Goal: Task Accomplishment & Management: Manage account settings

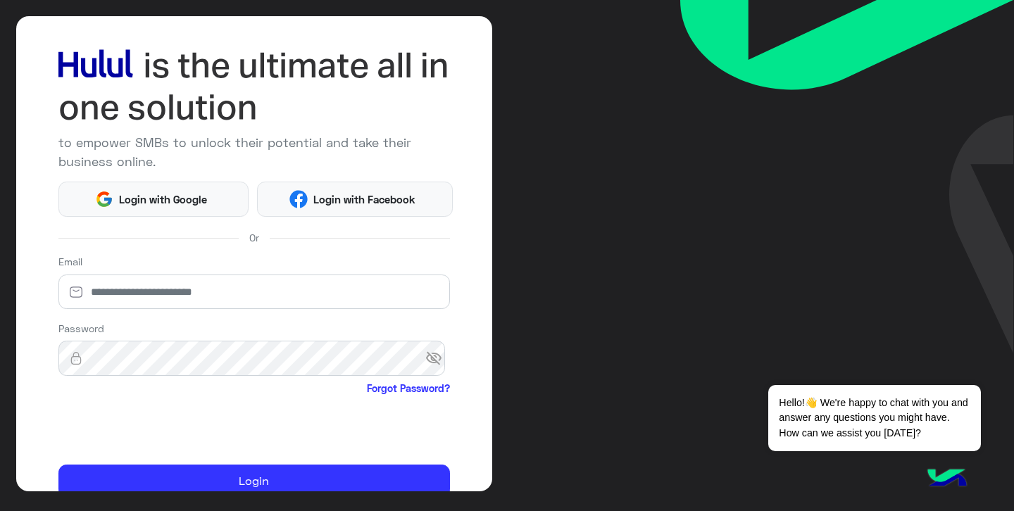
scroll to position [68, 0]
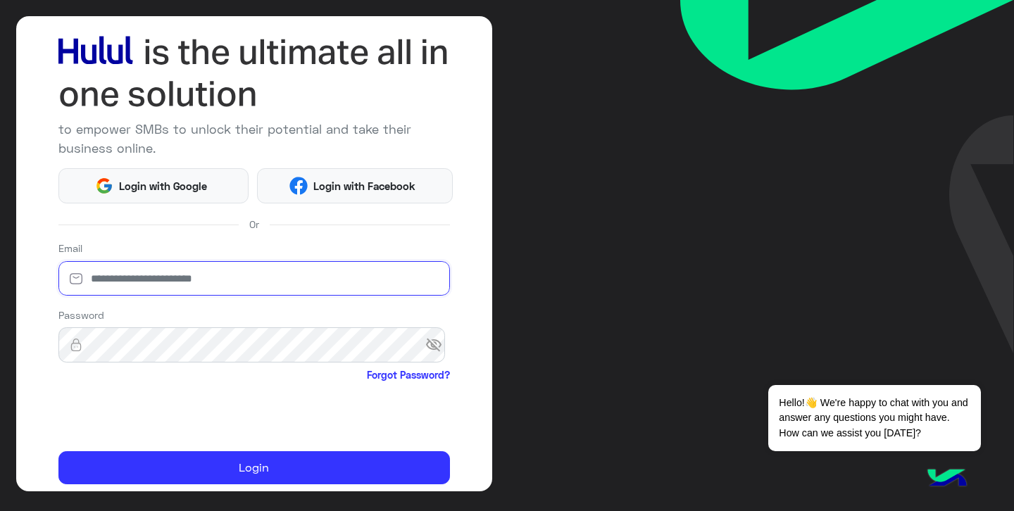
click at [228, 274] on input "email" at bounding box center [254, 278] width 392 height 35
type input "*"
type input "**********"
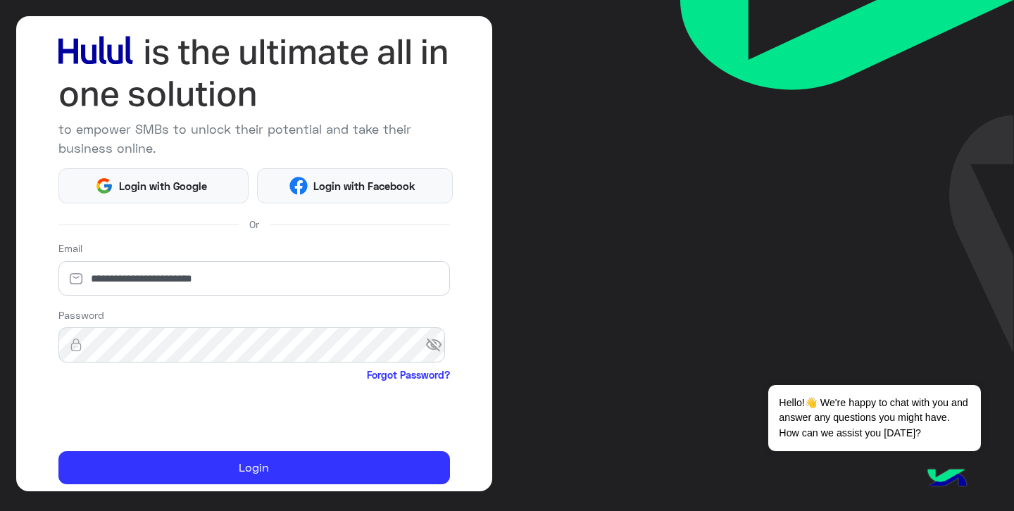
click at [431, 347] on span "visibility_off" at bounding box center [437, 344] width 25 height 25
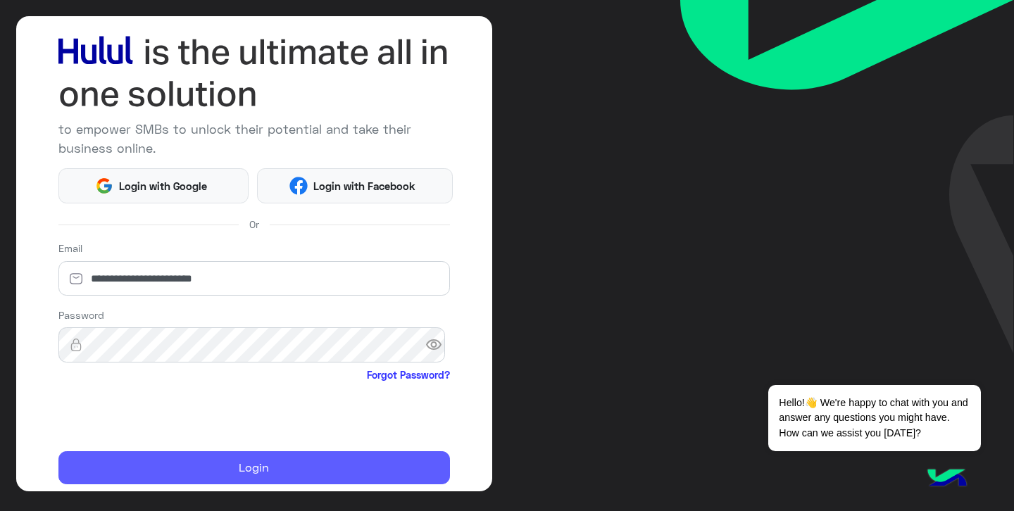
click at [197, 473] on button "Login" at bounding box center [254, 469] width 392 height 34
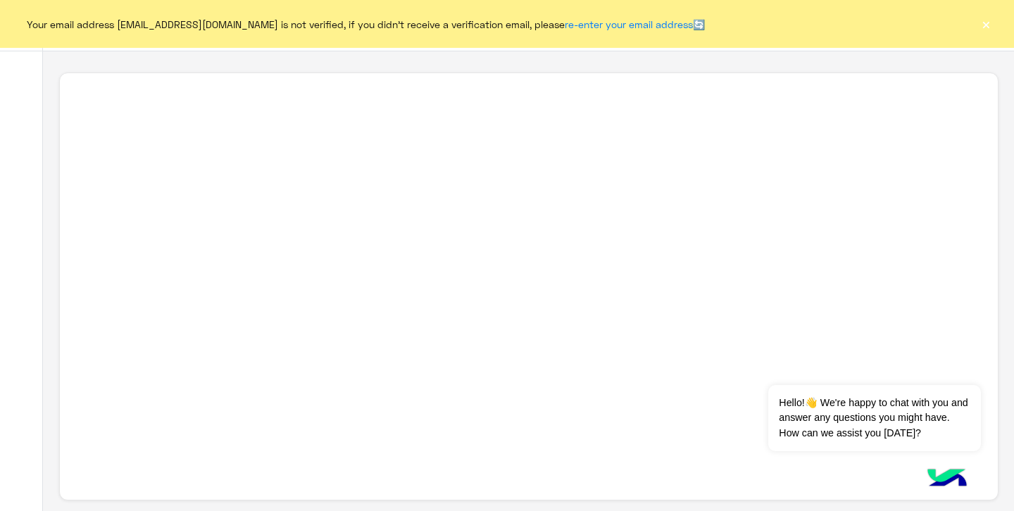
click at [986, 24] on button "×" at bounding box center [986, 24] width 14 height 14
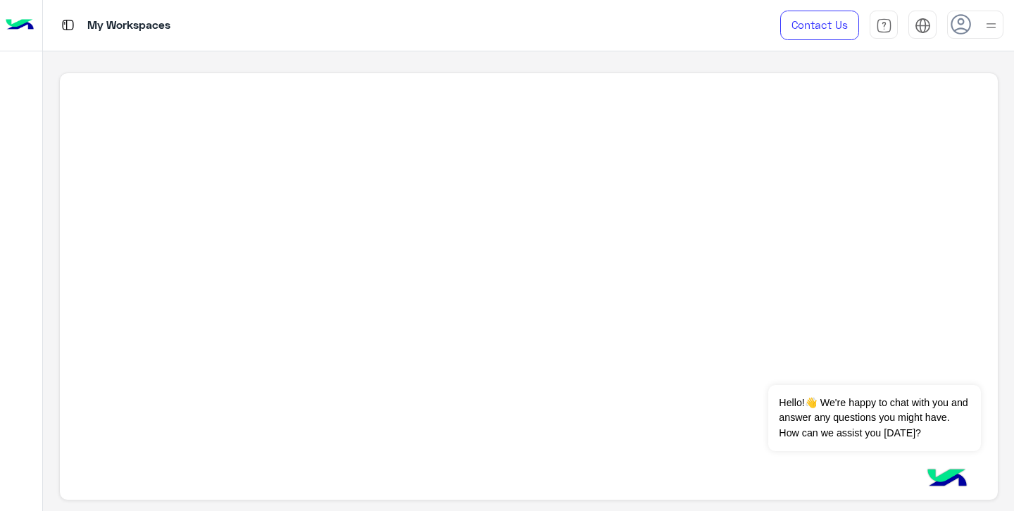
click at [959, 27] on icon at bounding box center [961, 24] width 21 height 21
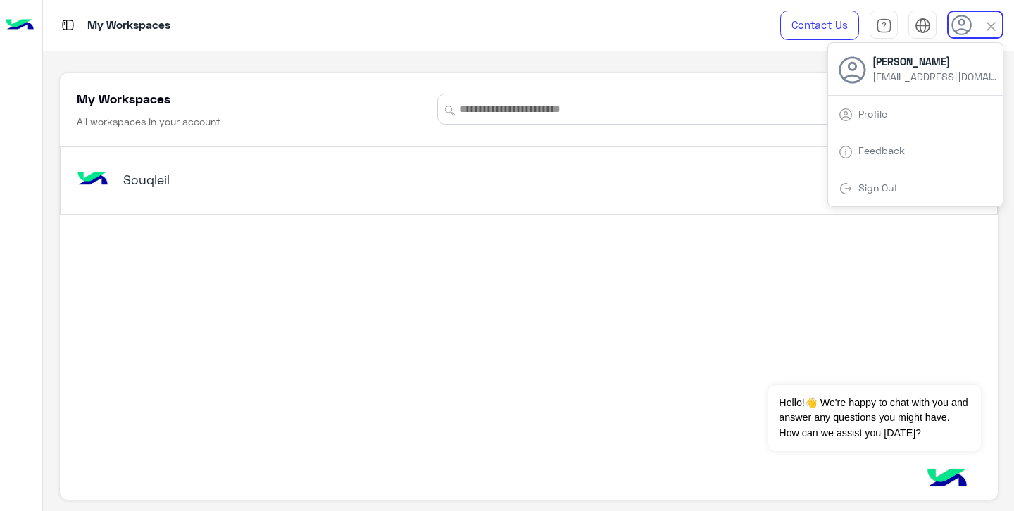
click at [964, 26] on icon at bounding box center [962, 25] width 21 height 21
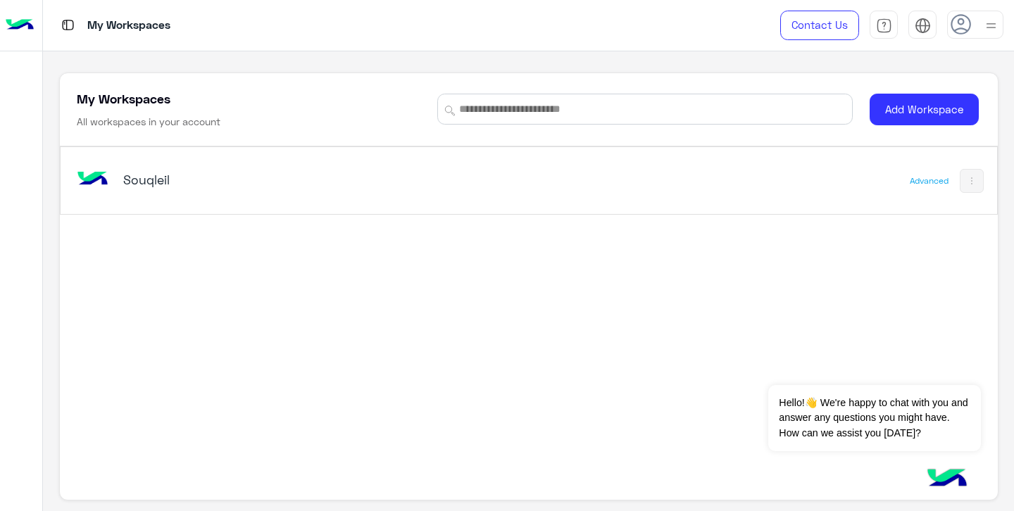
click at [142, 205] on div "Souqleil Advanced" at bounding box center [529, 180] width 937 height 67
click at [149, 186] on h5 "Souqleil" at bounding box center [287, 179] width 328 height 17
click at [962, 363] on button "Dismiss ✕" at bounding box center [939, 368] width 85 height 28
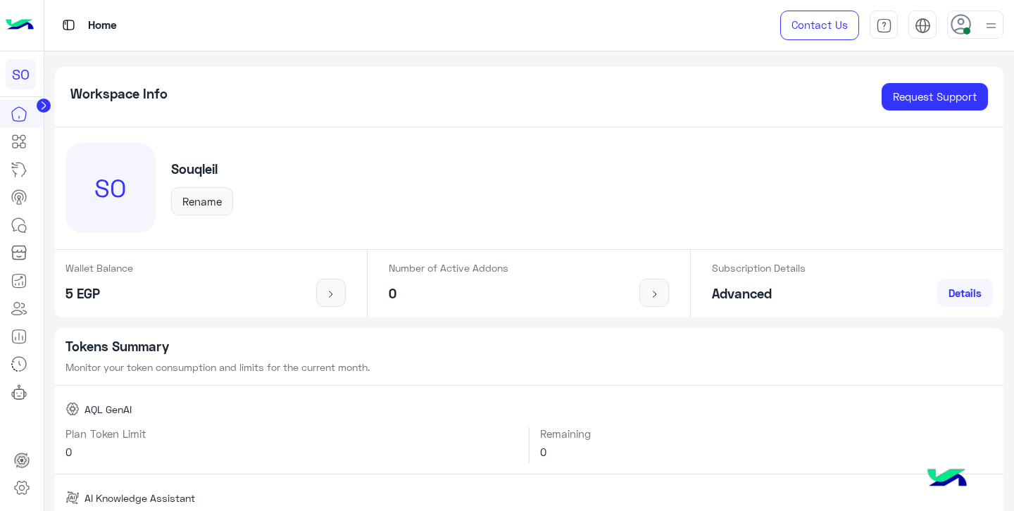
click at [967, 27] on span at bounding box center [967, 30] width 7 height 7
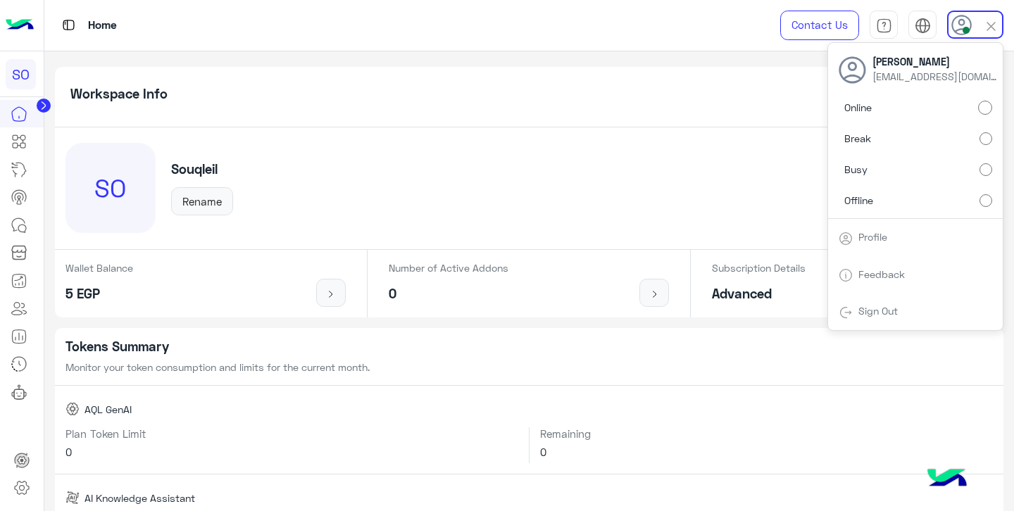
click at [950, 199] on label "Offline" at bounding box center [916, 199] width 154 height 25
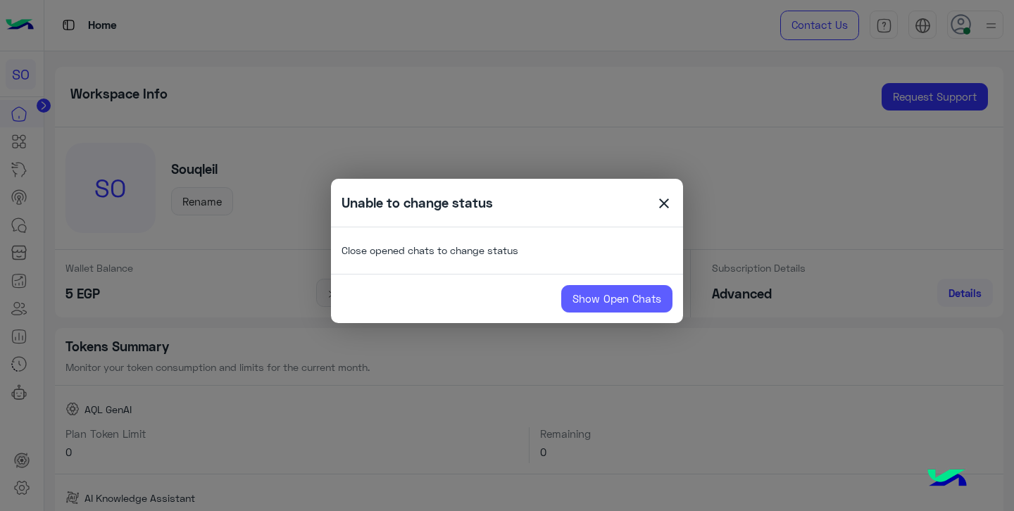
click at [621, 292] on link "Show Open Chats" at bounding box center [616, 299] width 111 height 28
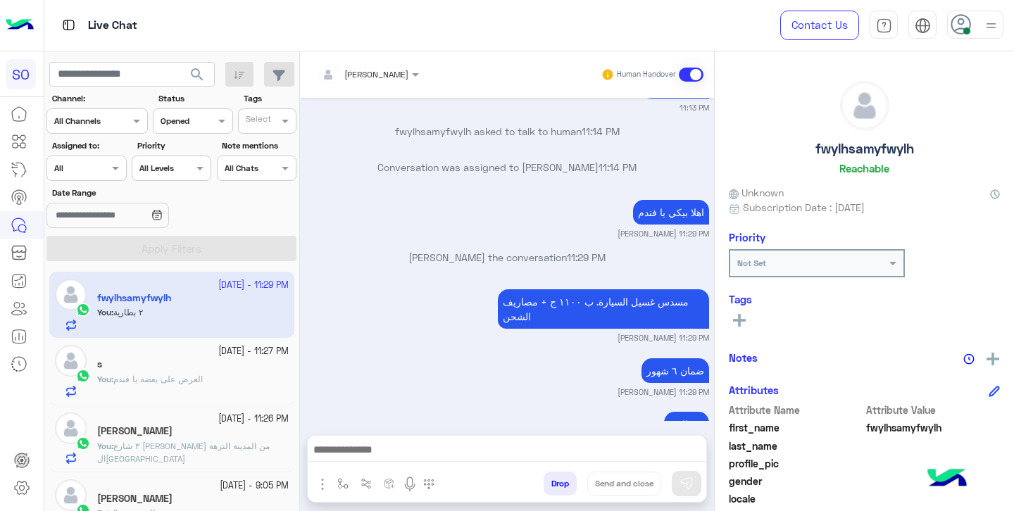
scroll to position [1300, 0]
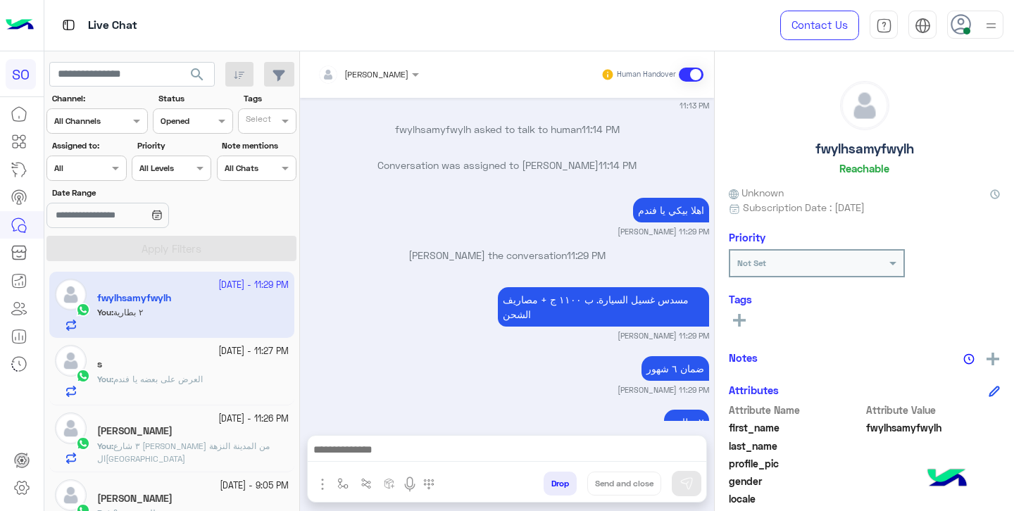
click at [968, 27] on span at bounding box center [967, 30] width 7 height 7
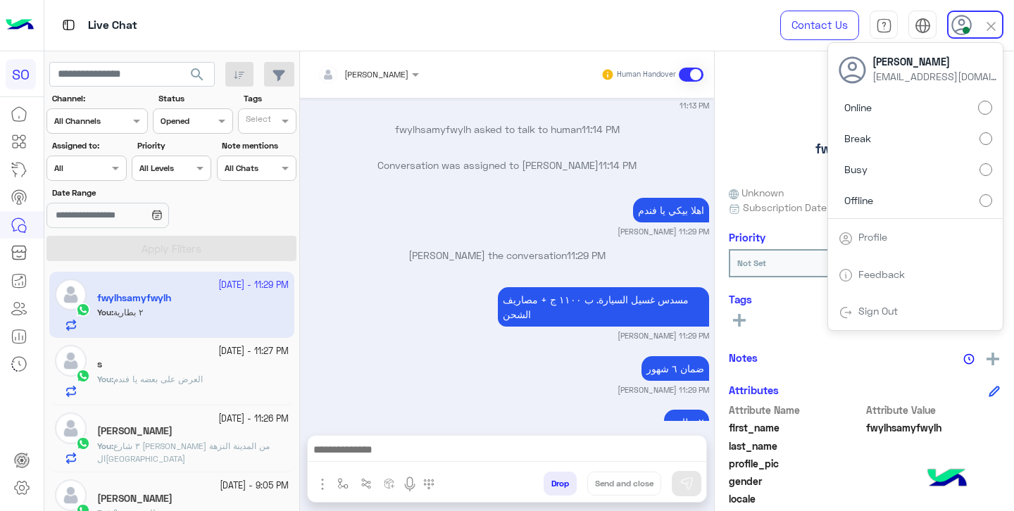
click at [885, 193] on label "Offline" at bounding box center [916, 199] width 154 height 25
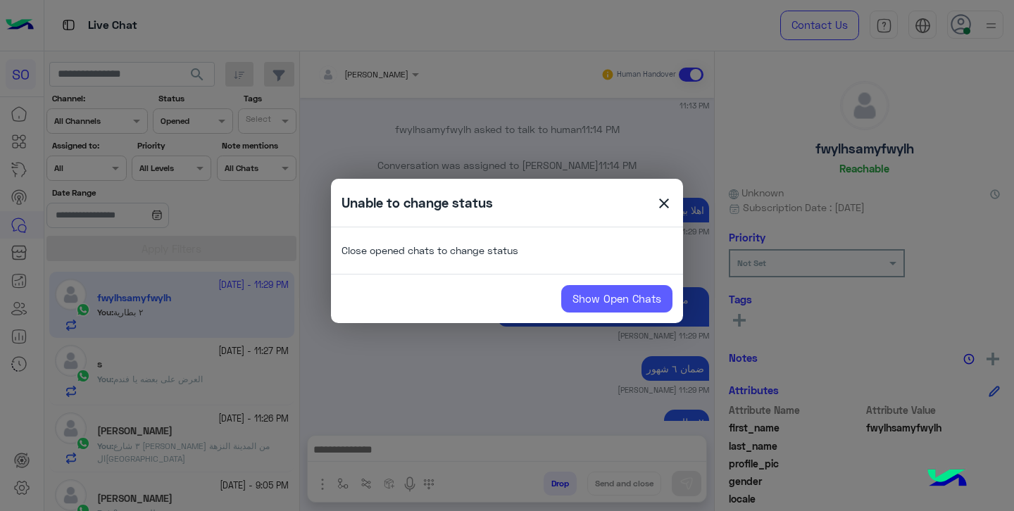
click at [601, 293] on link "Show Open Chats" at bounding box center [616, 299] width 111 height 28
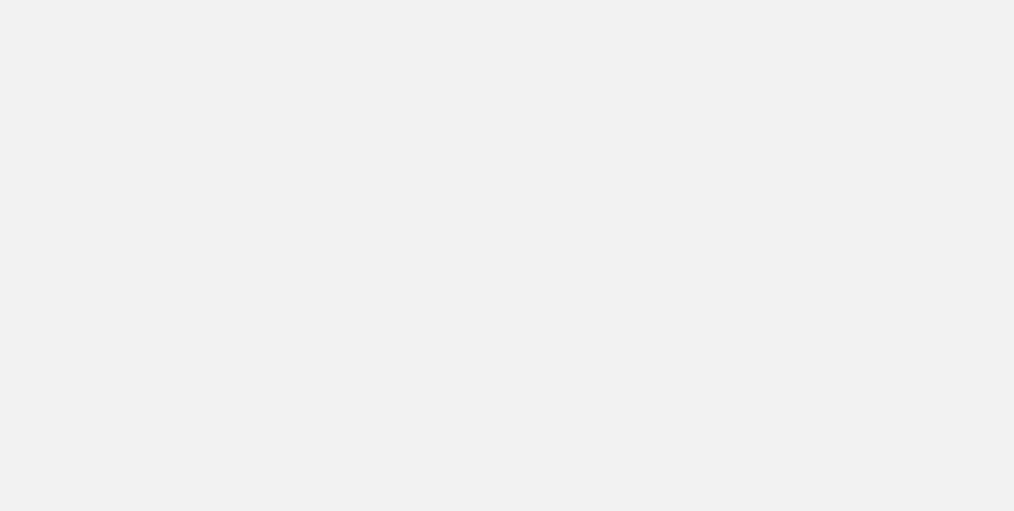
click at [590, 290] on app-root at bounding box center [507, 255] width 1014 height 511
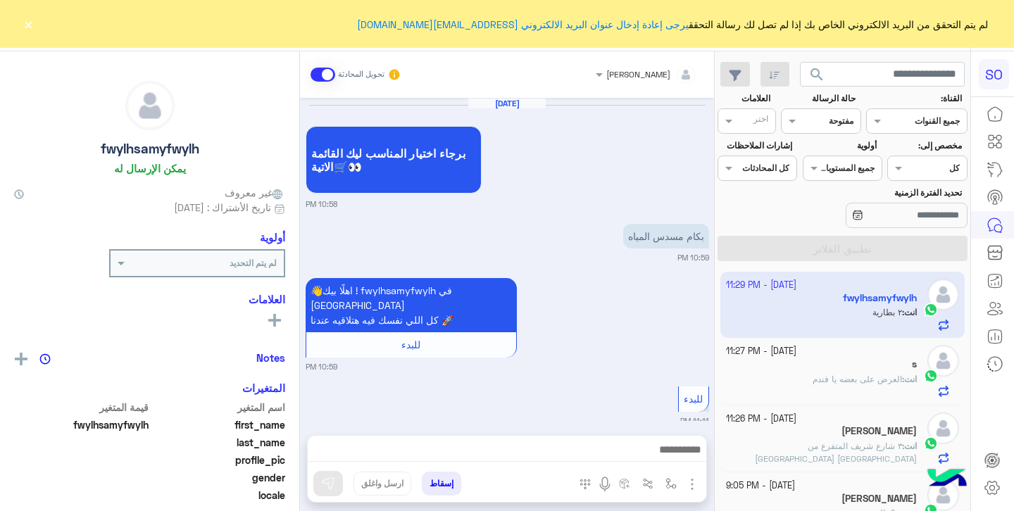
scroll to position [1295, 0]
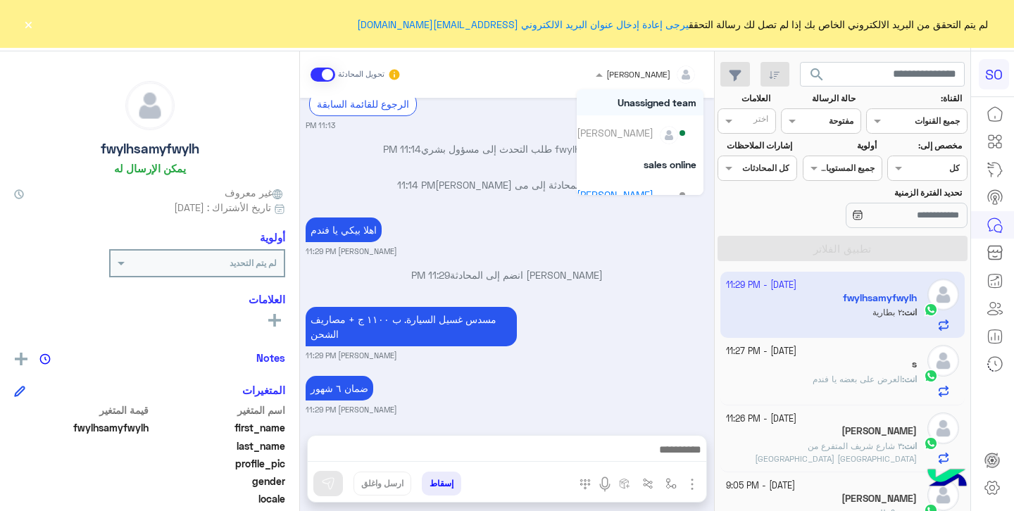
click at [635, 75] on div at bounding box center [647, 72] width 116 height 13
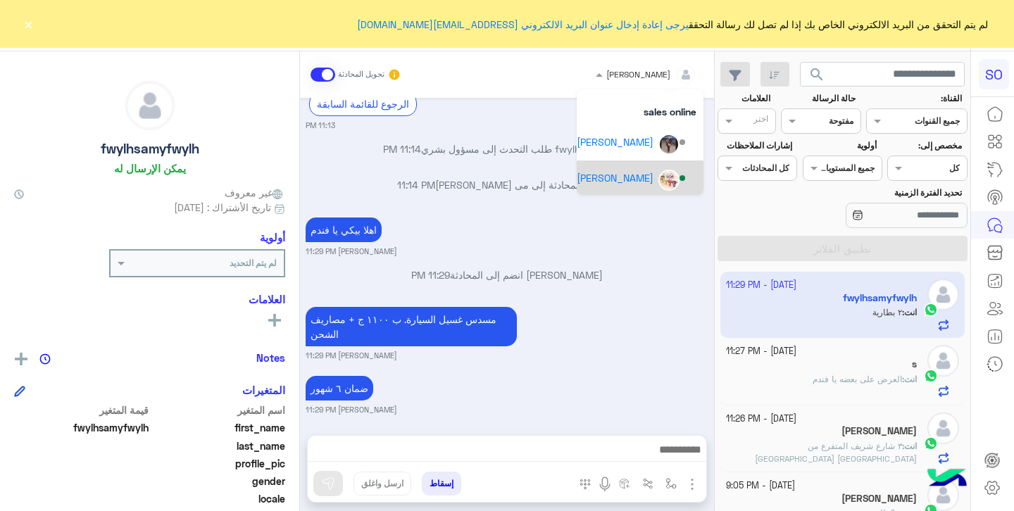
scroll to position [111, 0]
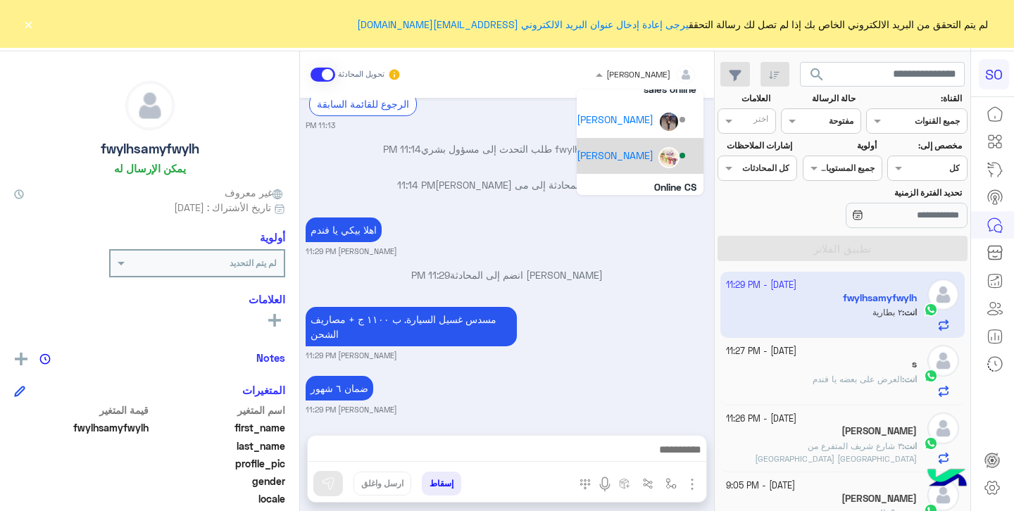
click at [639, 156] on div "[PERSON_NAME]" at bounding box center [615, 155] width 77 height 15
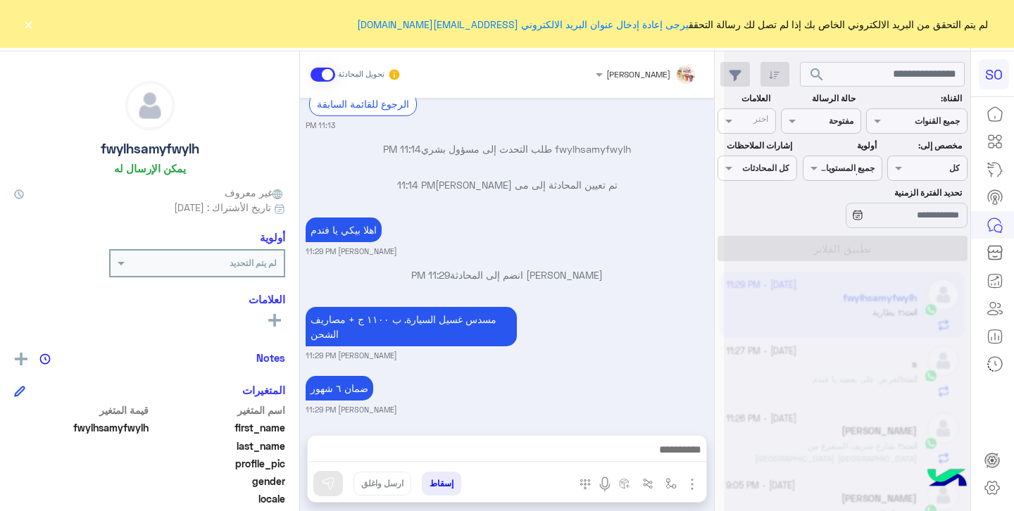
scroll to position [1342, 0]
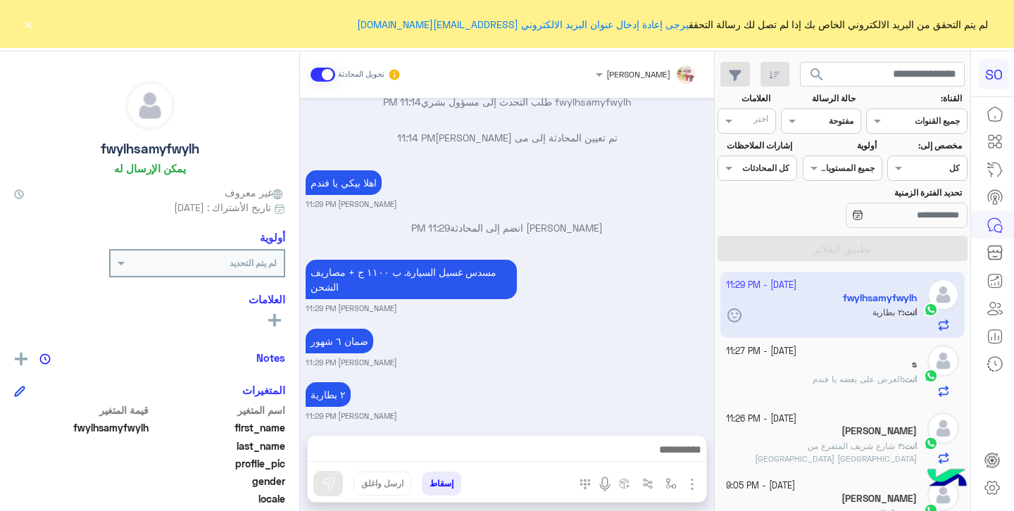
click at [26, 27] on button "×" at bounding box center [28, 24] width 14 height 14
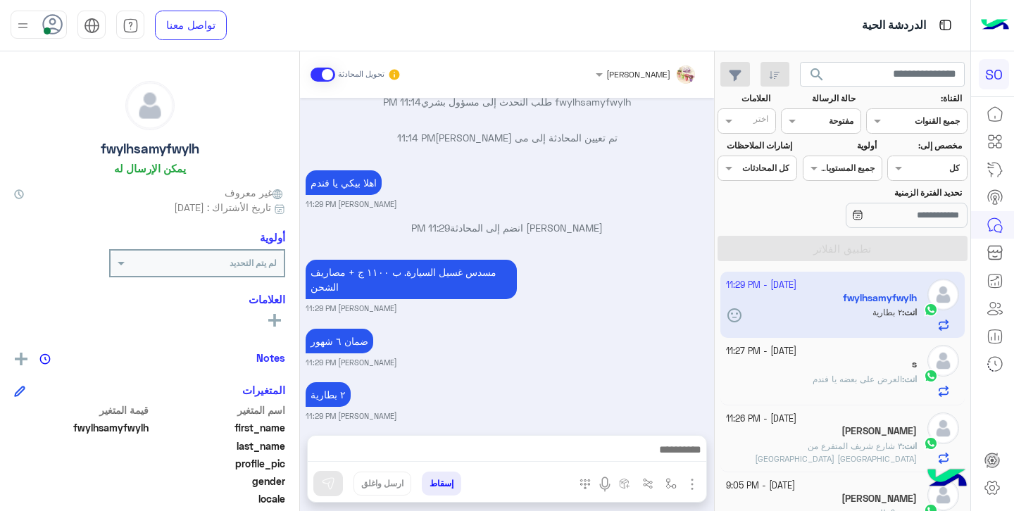
click at [44, 26] on icon at bounding box center [52, 24] width 21 height 21
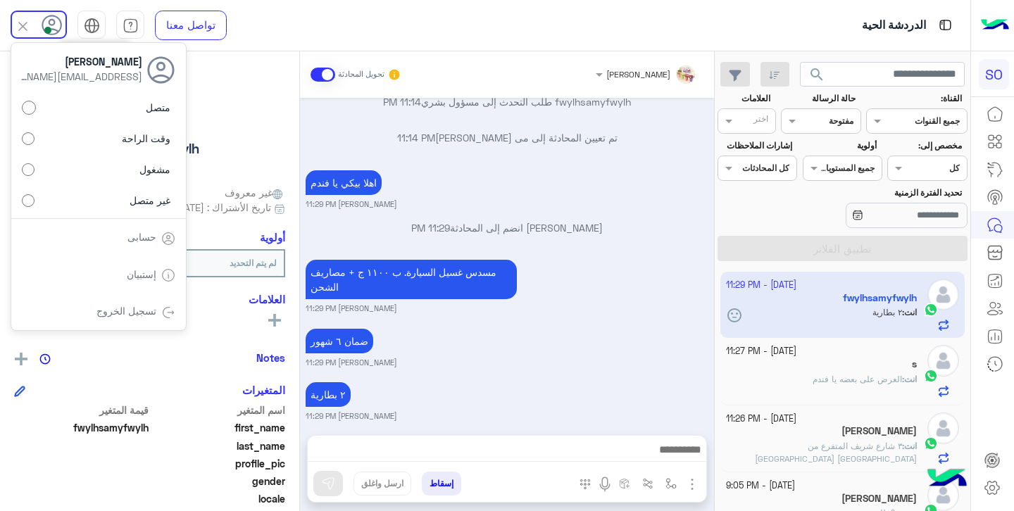
click at [92, 24] on img at bounding box center [92, 26] width 16 height 16
click at [91, 24] on img at bounding box center [92, 26] width 16 height 16
click at [24, 23] on img at bounding box center [23, 26] width 16 height 16
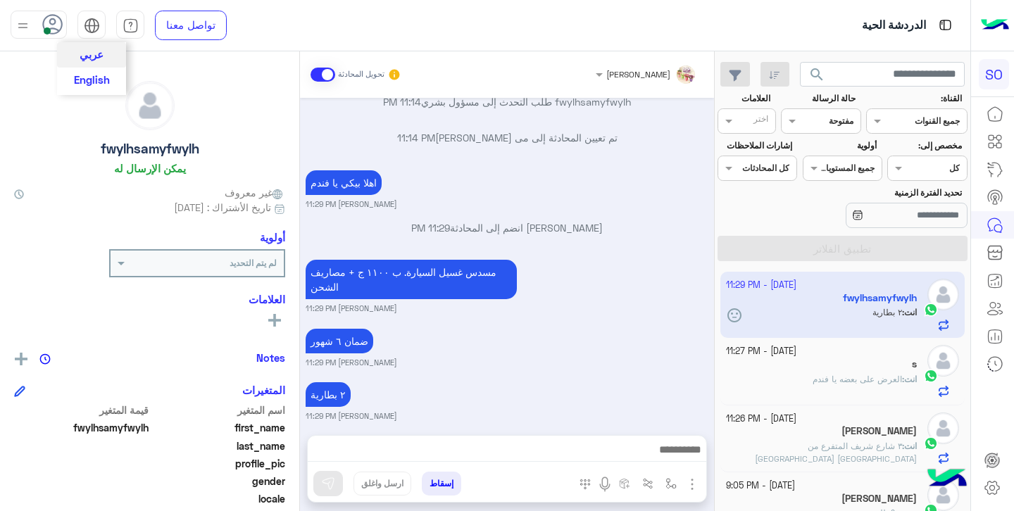
click at [82, 29] on div "عربي English" at bounding box center [91, 25] width 28 height 28
click at [98, 76] on span "English" at bounding box center [92, 79] width 36 height 13
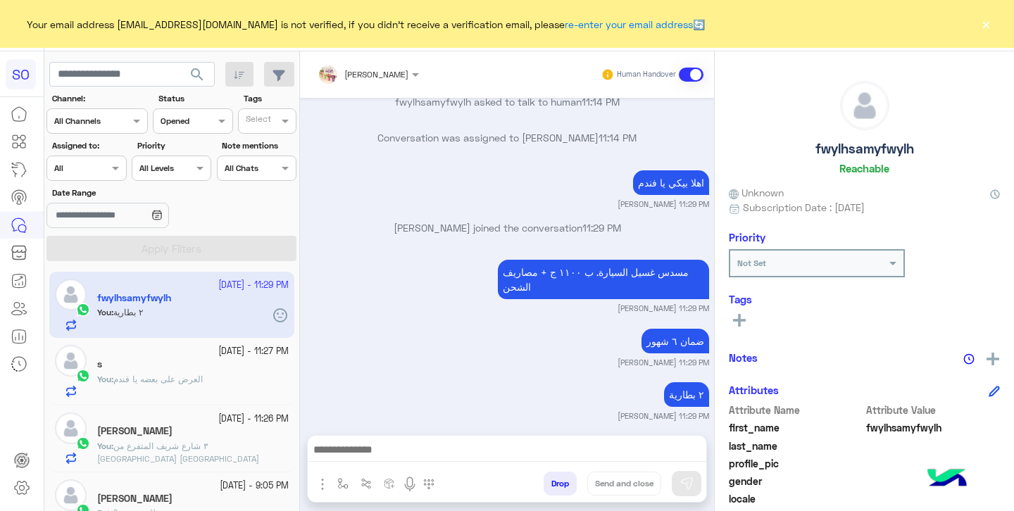
click at [990, 30] on button "×" at bounding box center [986, 24] width 14 height 14
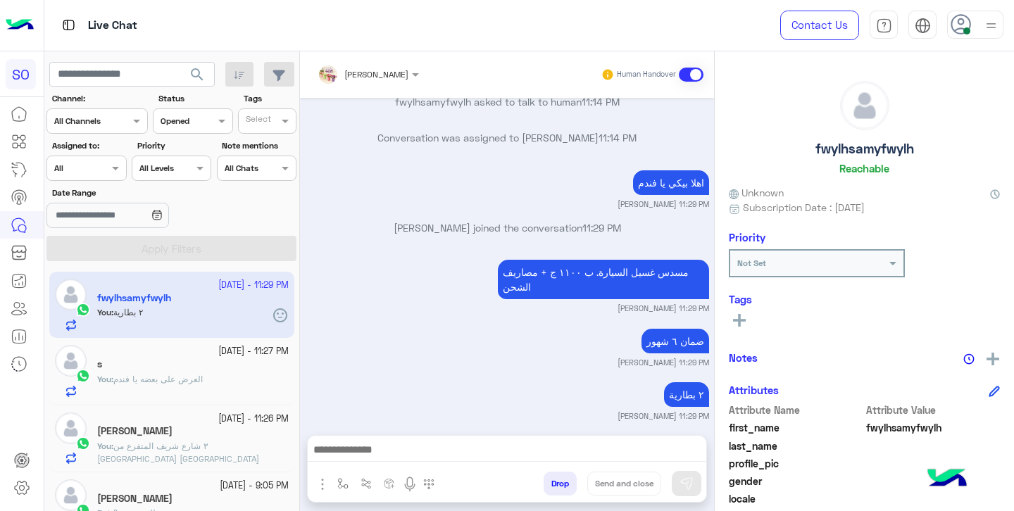
click at [161, 366] on div "s" at bounding box center [193, 366] width 192 height 15
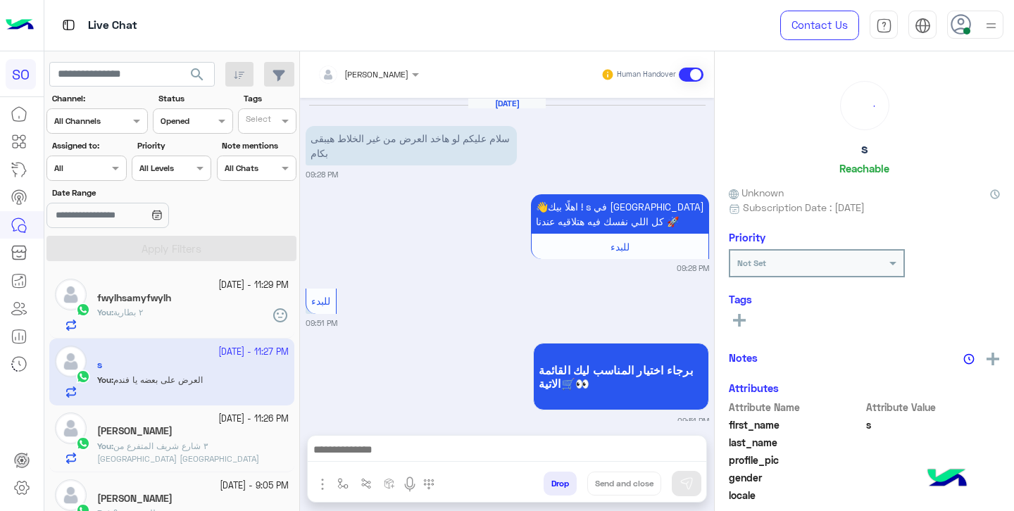
scroll to position [143, 0]
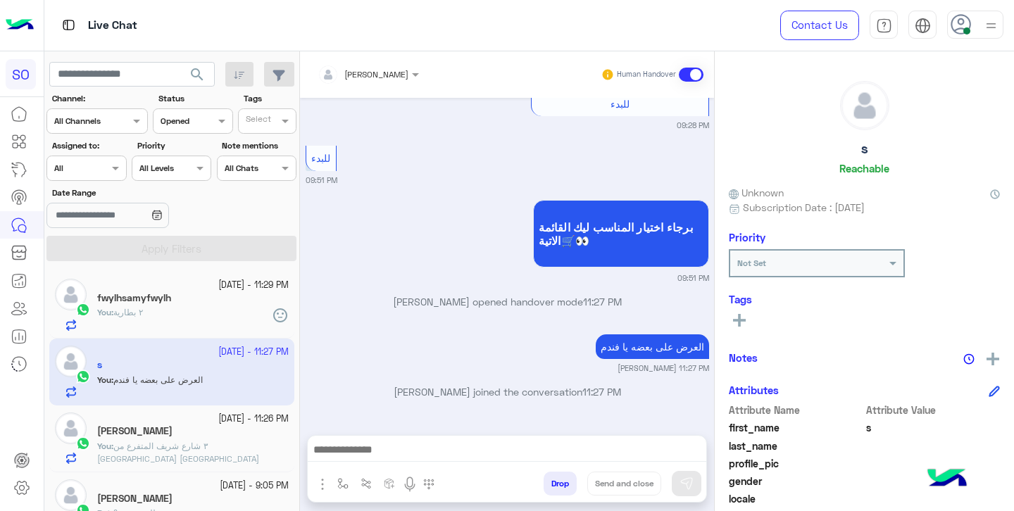
click at [558, 487] on button "Drop" at bounding box center [560, 484] width 33 height 24
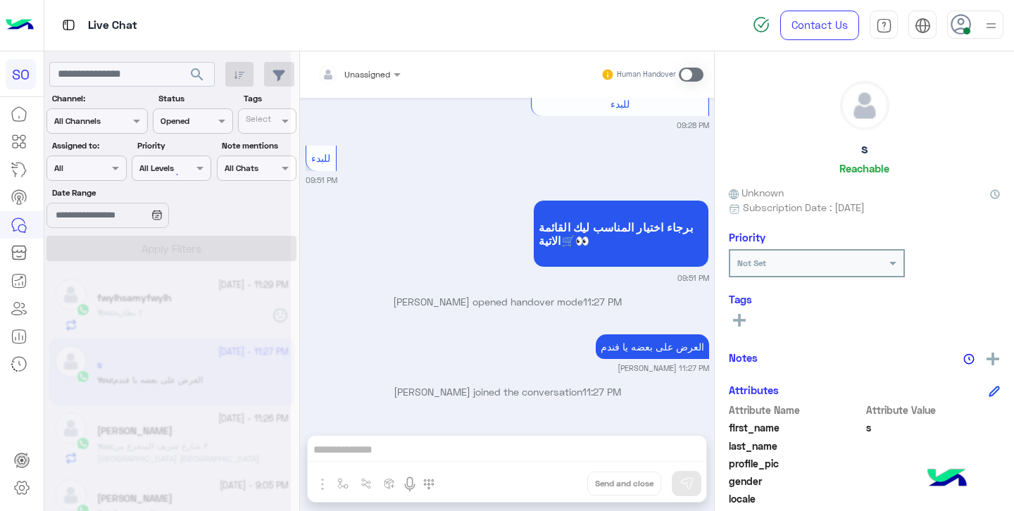
scroll to position [180, 0]
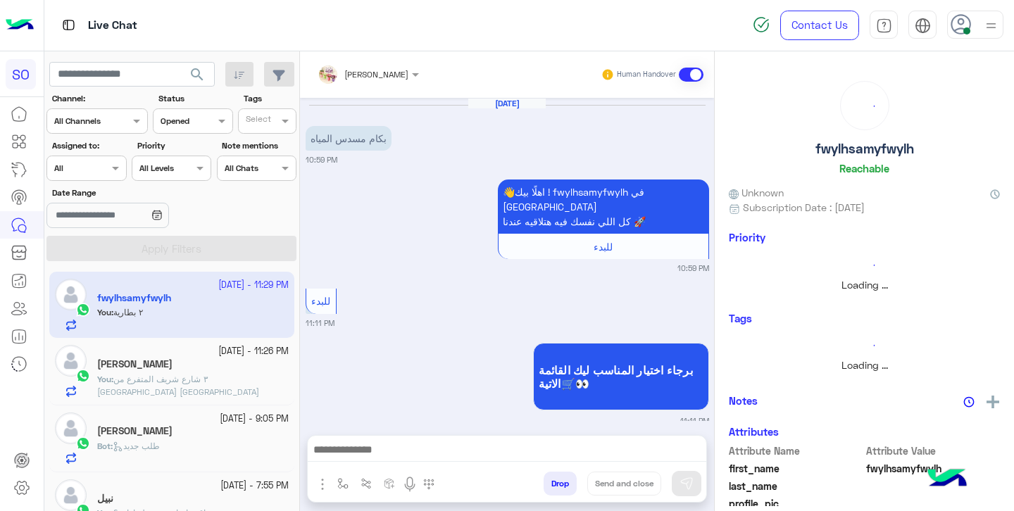
scroll to position [1233, 0]
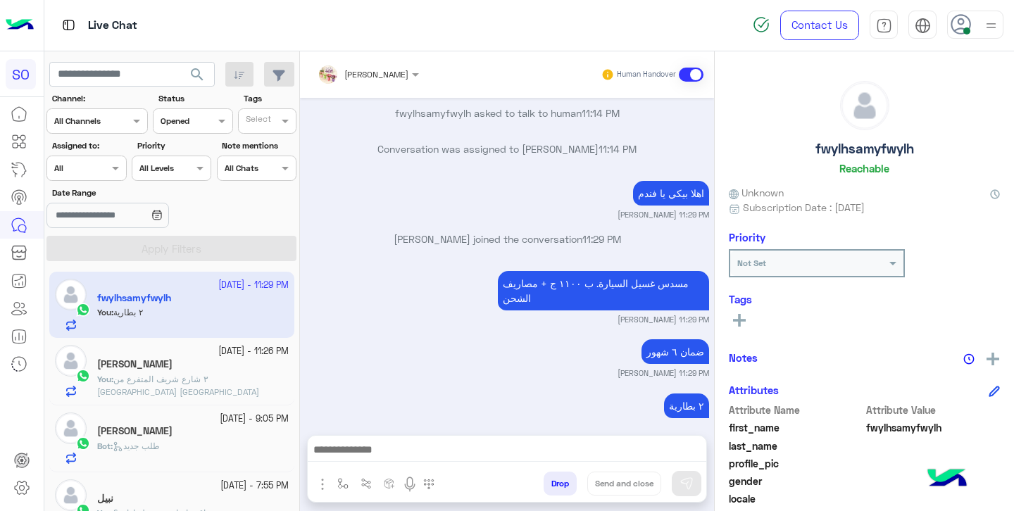
click at [163, 313] on app-inbox-user "6 October - 11:29 PM fwylhsamyfwylh You : ٢ بطارية" at bounding box center [171, 305] width 245 height 66
click at [559, 479] on button "Drop" at bounding box center [560, 484] width 33 height 24
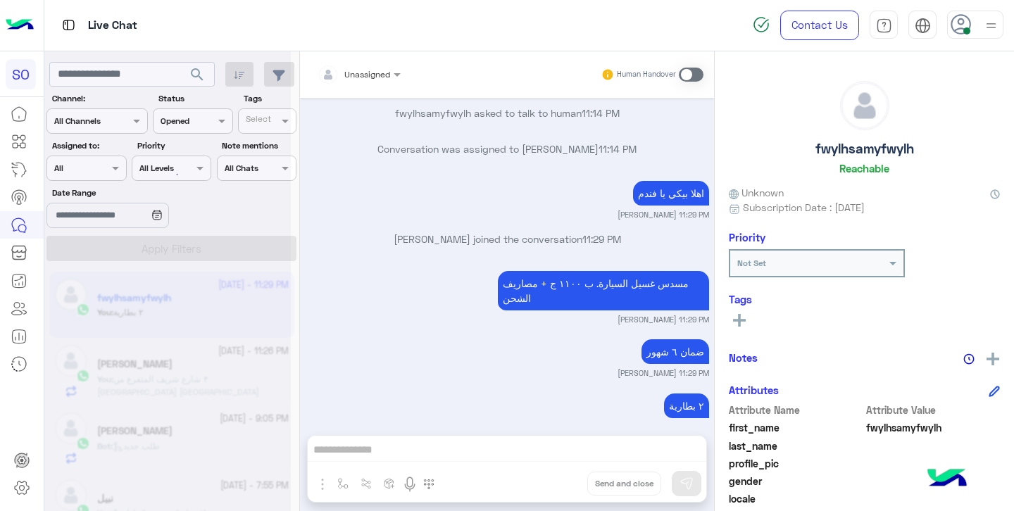
scroll to position [1269, 0]
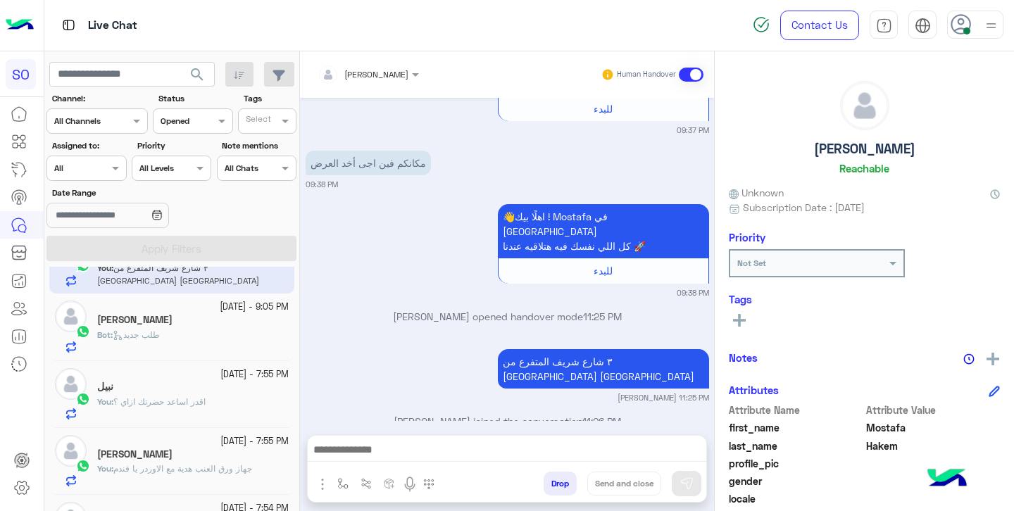
scroll to position [61, 0]
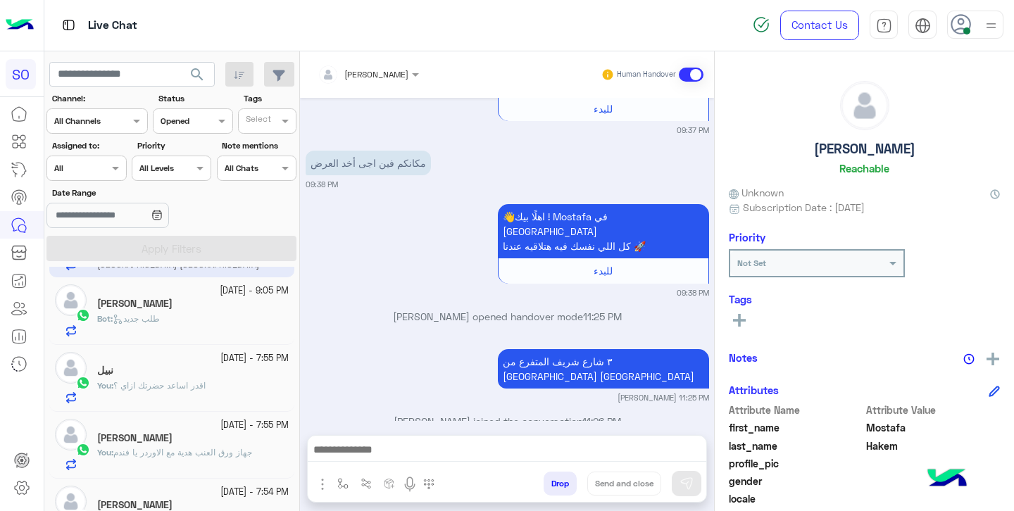
click at [149, 377] on div "نبيل" at bounding box center [193, 372] width 192 height 15
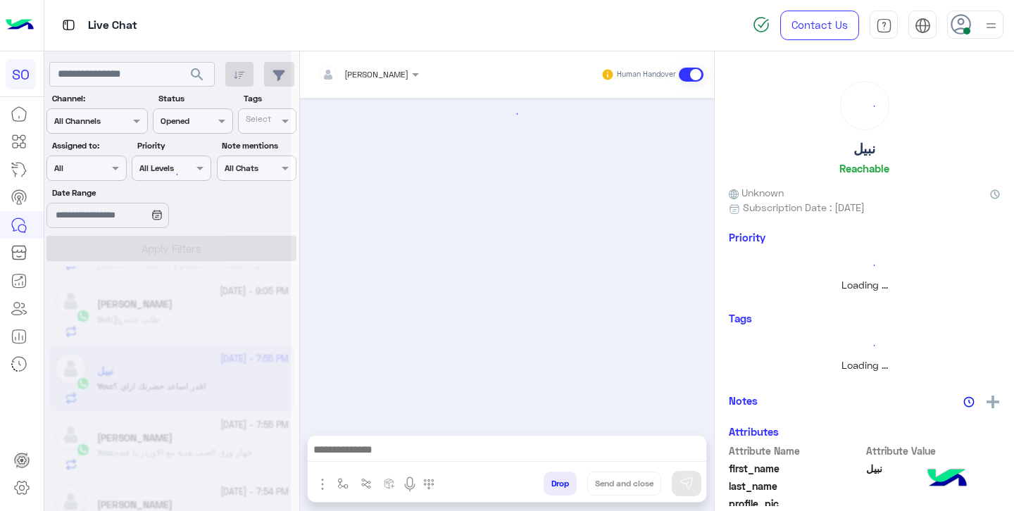
scroll to position [23, 0]
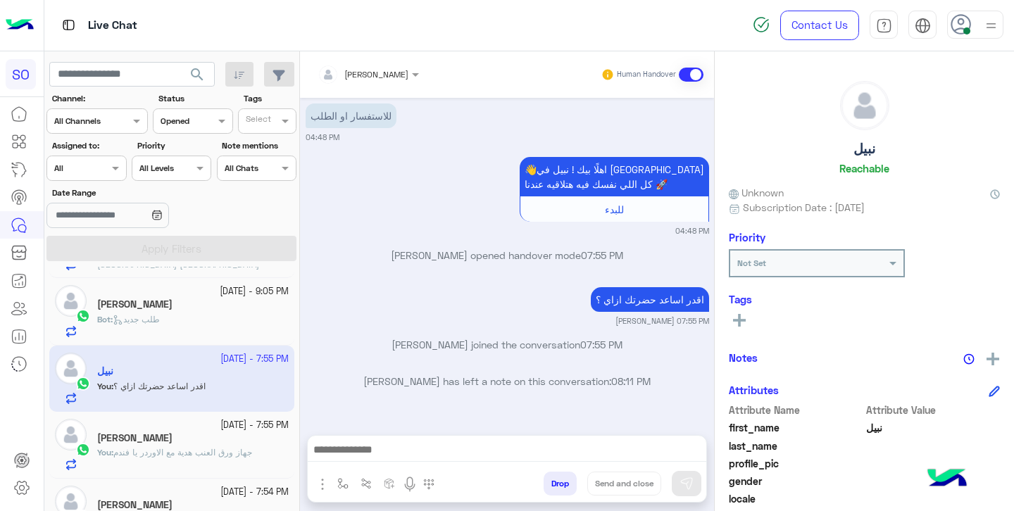
click at [554, 481] on button "Drop" at bounding box center [560, 484] width 33 height 24
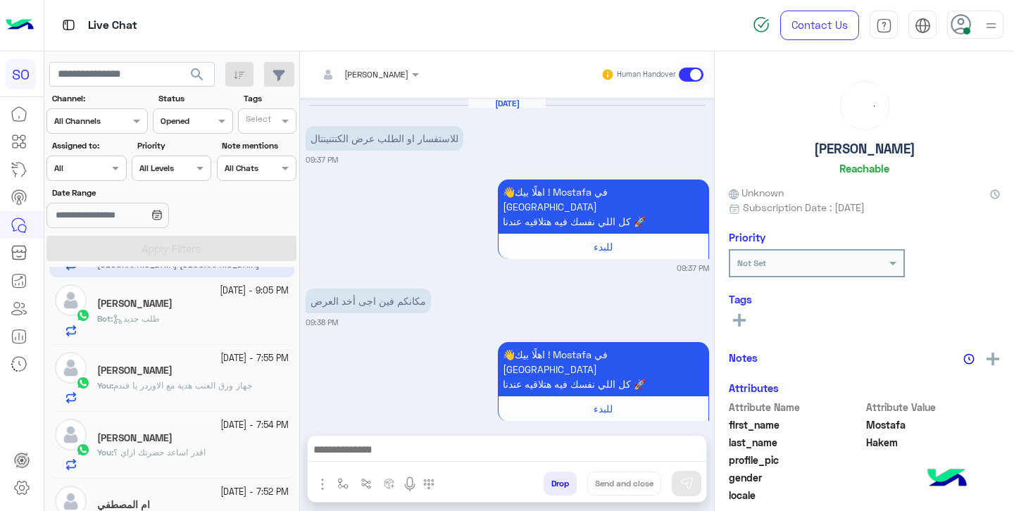
scroll to position [138, 0]
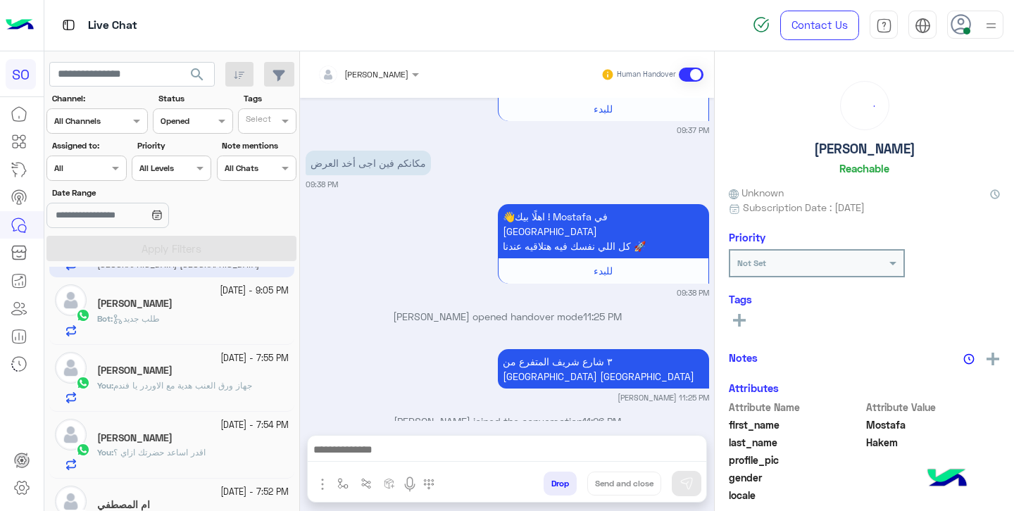
click at [167, 440] on div "[PERSON_NAME]" at bounding box center [193, 440] width 192 height 15
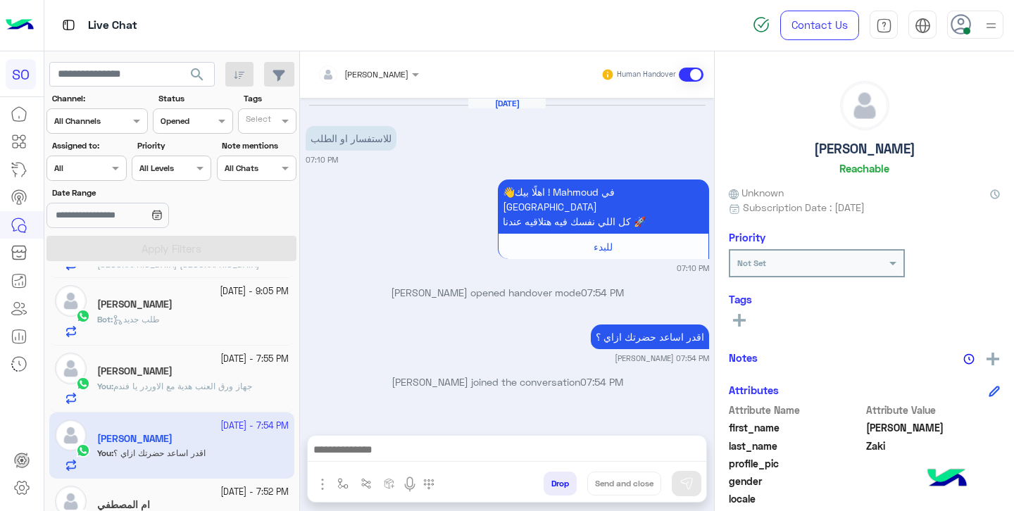
click at [558, 475] on button "Drop" at bounding box center [560, 484] width 33 height 24
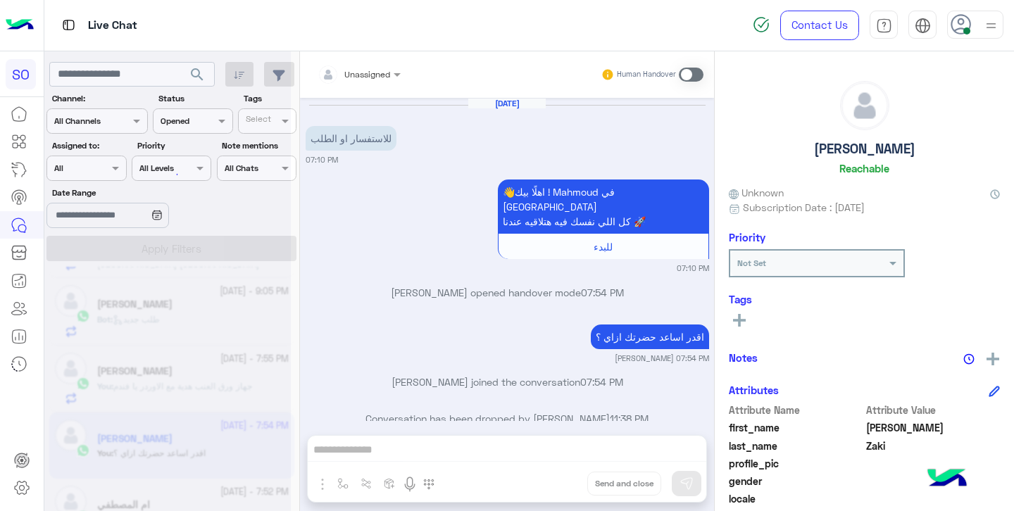
scroll to position [12, 0]
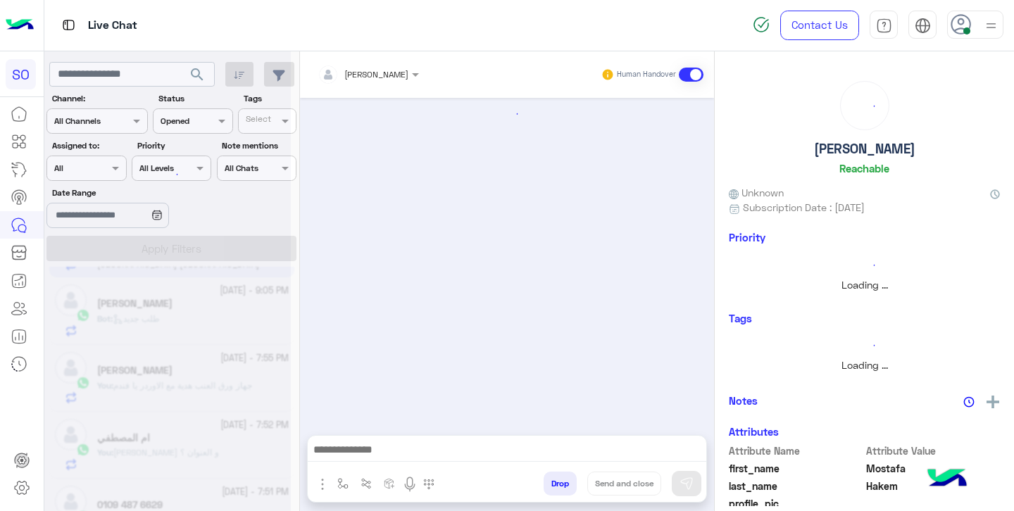
scroll to position [138, 0]
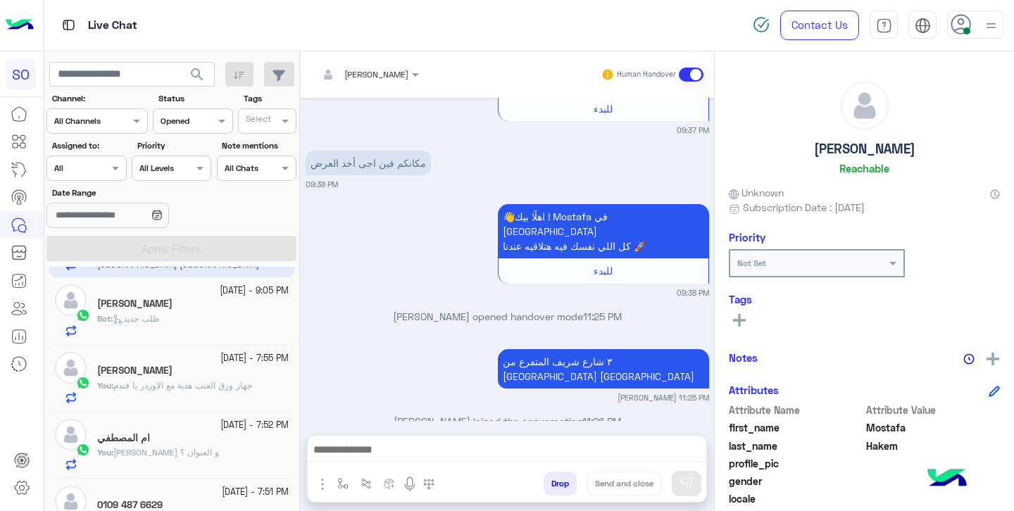
click at [564, 485] on button "Drop" at bounding box center [560, 484] width 33 height 24
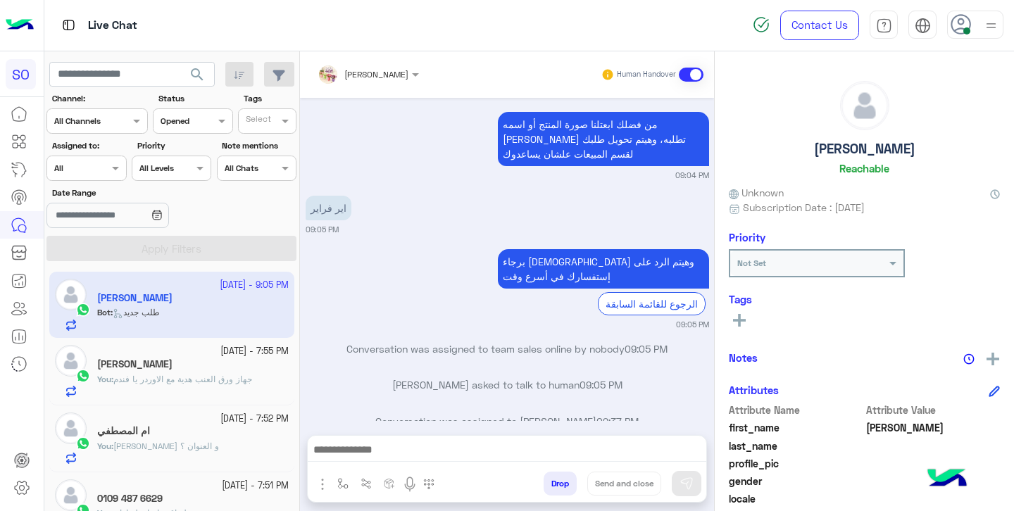
click at [957, 27] on icon at bounding box center [961, 24] width 21 height 21
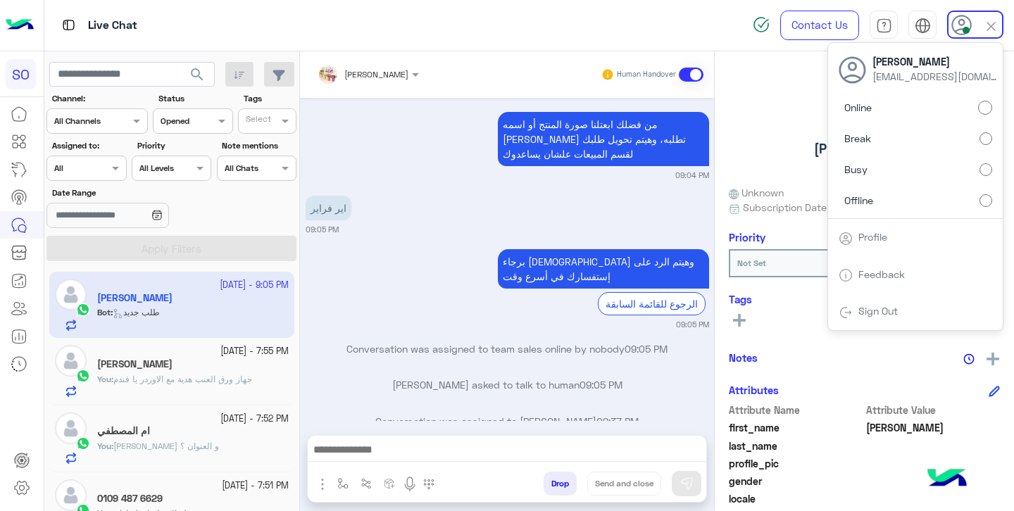
click at [888, 202] on label "Offline" at bounding box center [916, 199] width 154 height 25
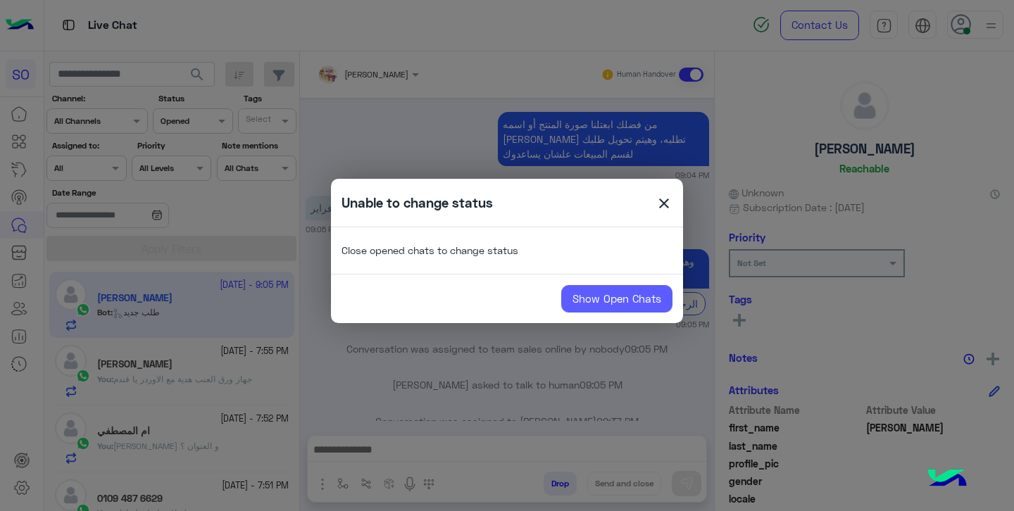
click at [636, 297] on link "Show Open Chats" at bounding box center [616, 299] width 111 height 28
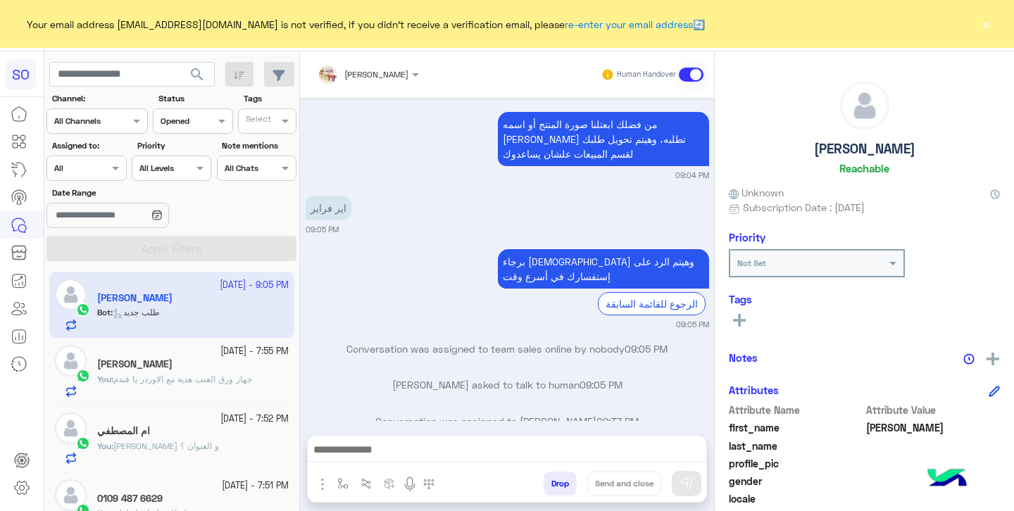
click at [557, 482] on button "Drop" at bounding box center [560, 484] width 33 height 24
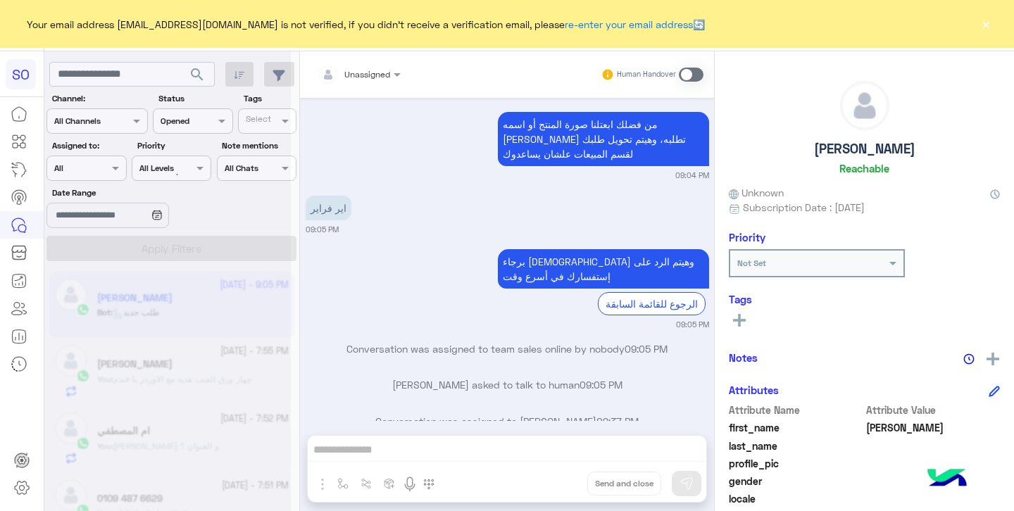
scroll to position [1078, 0]
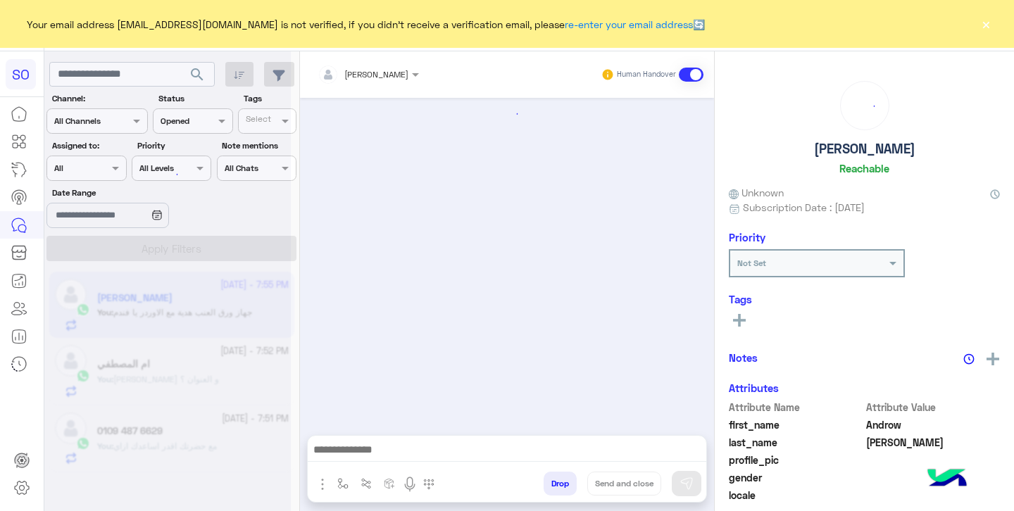
scroll to position [297, 0]
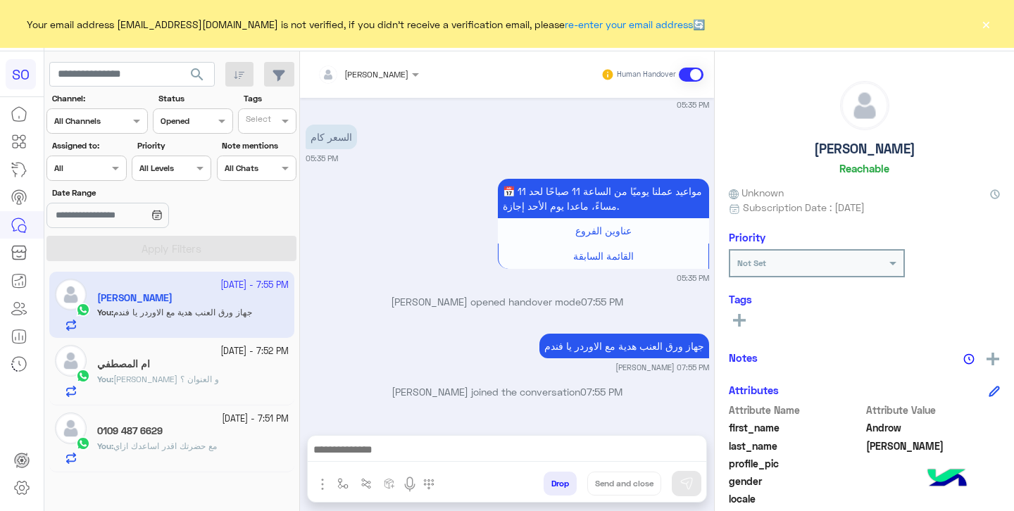
click at [557, 486] on button "Drop" at bounding box center [560, 484] width 33 height 24
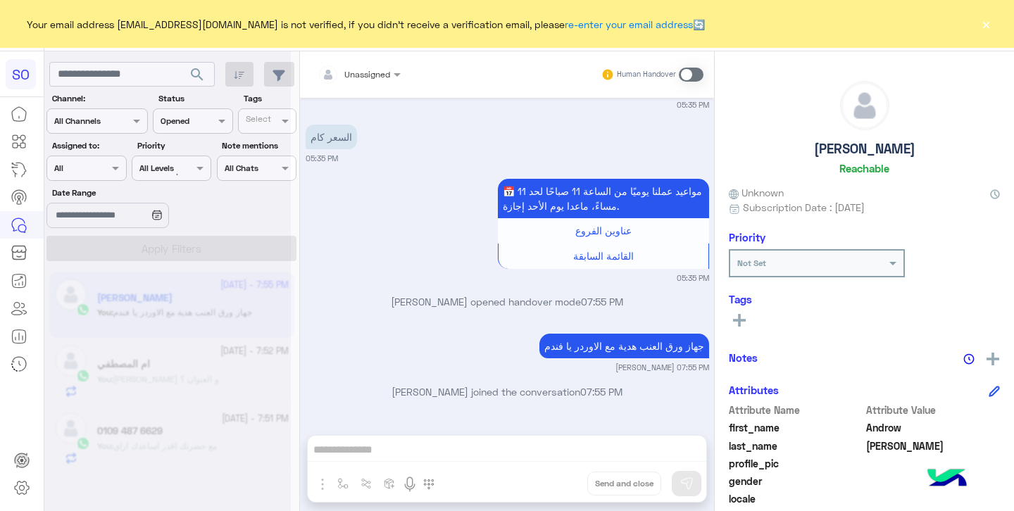
scroll to position [332, 0]
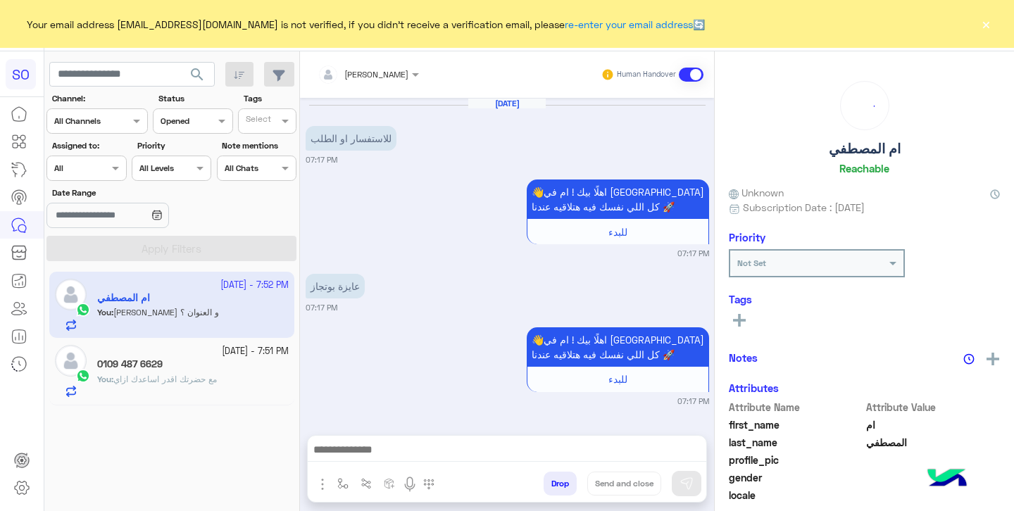
scroll to position [872, 0]
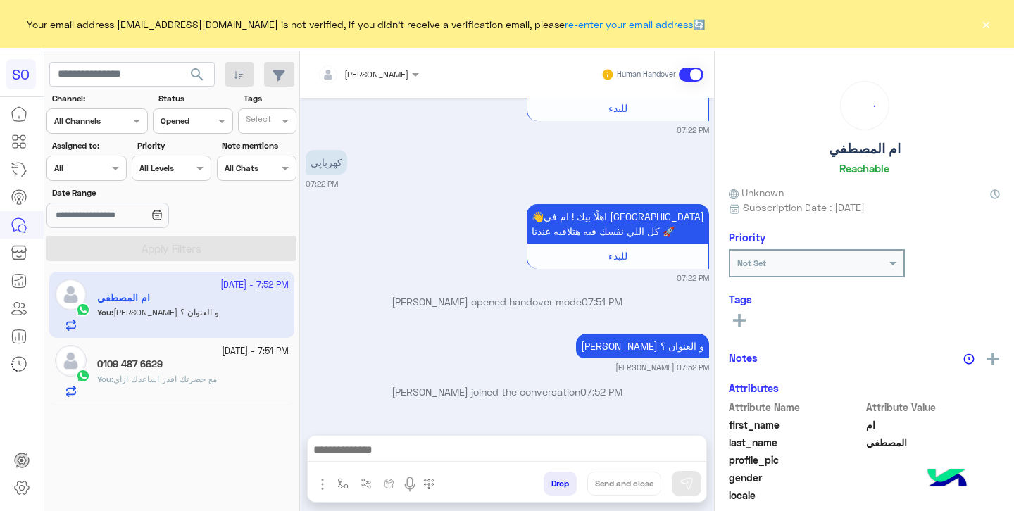
click at [557, 486] on button "Drop" at bounding box center [560, 484] width 33 height 24
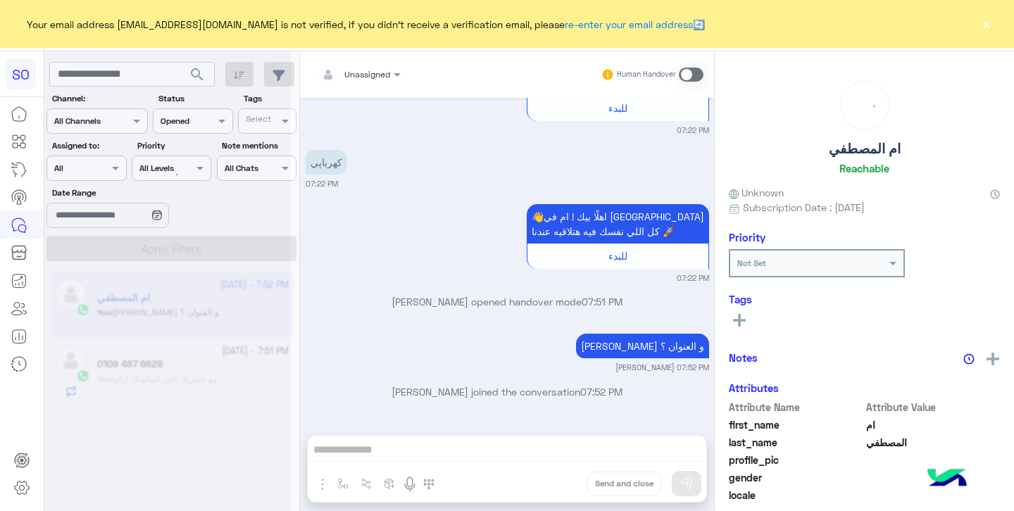
scroll to position [908, 0]
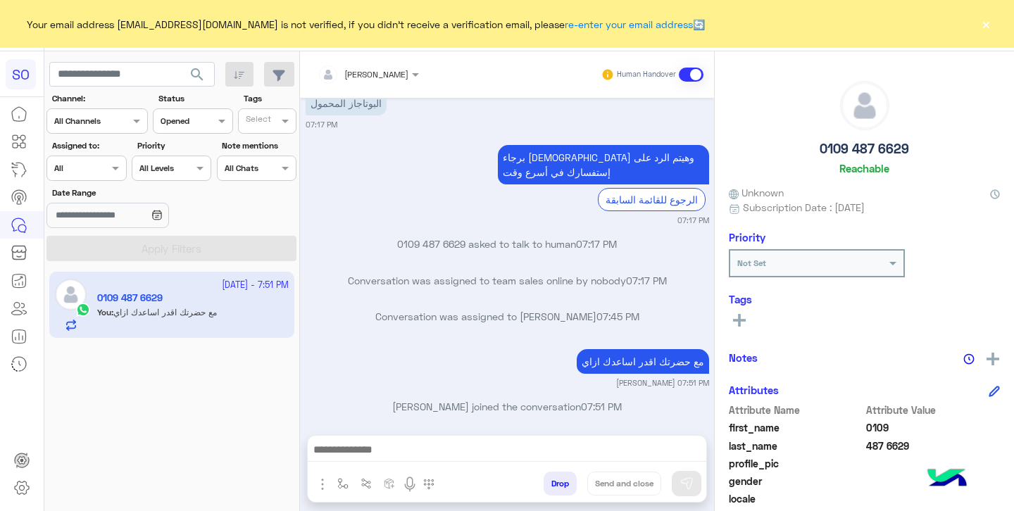
click at [557, 486] on button "Drop" at bounding box center [560, 484] width 33 height 24
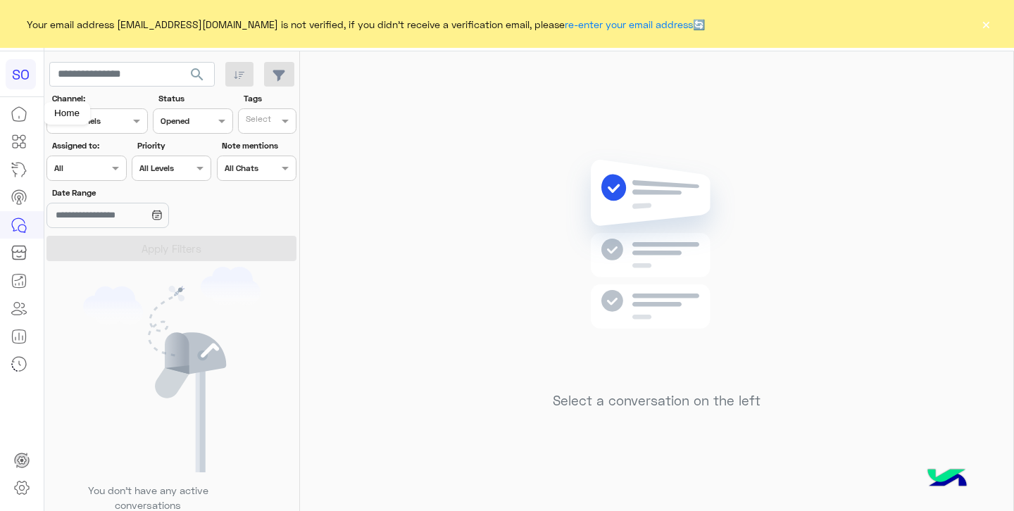
click at [17, 121] on icon at bounding box center [19, 114] width 14 height 14
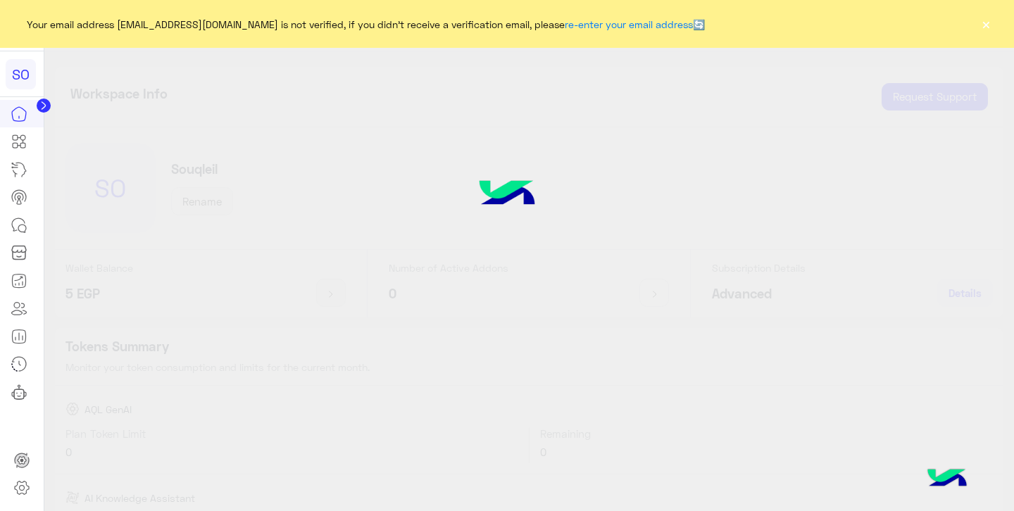
click at [985, 25] on button "×" at bounding box center [986, 24] width 14 height 14
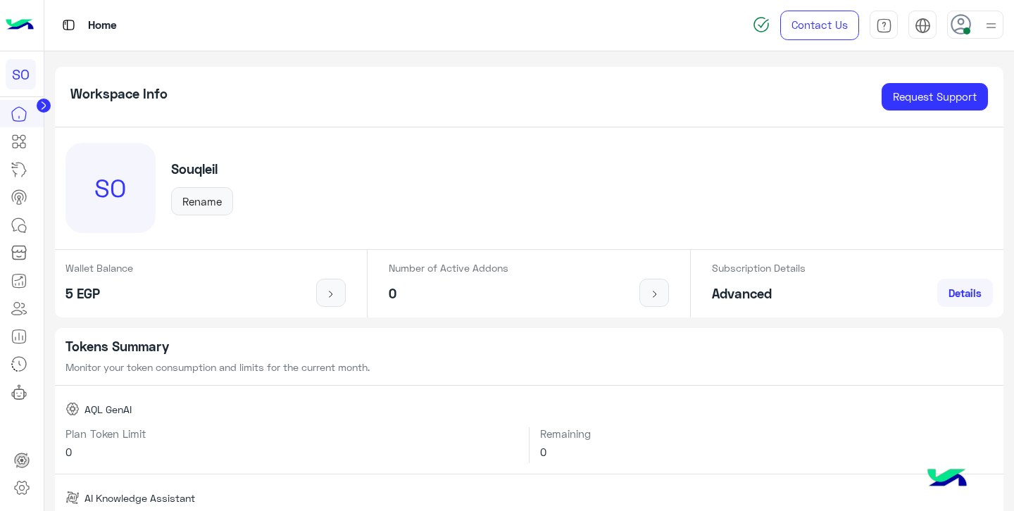
click at [964, 27] on span at bounding box center [967, 30] width 7 height 7
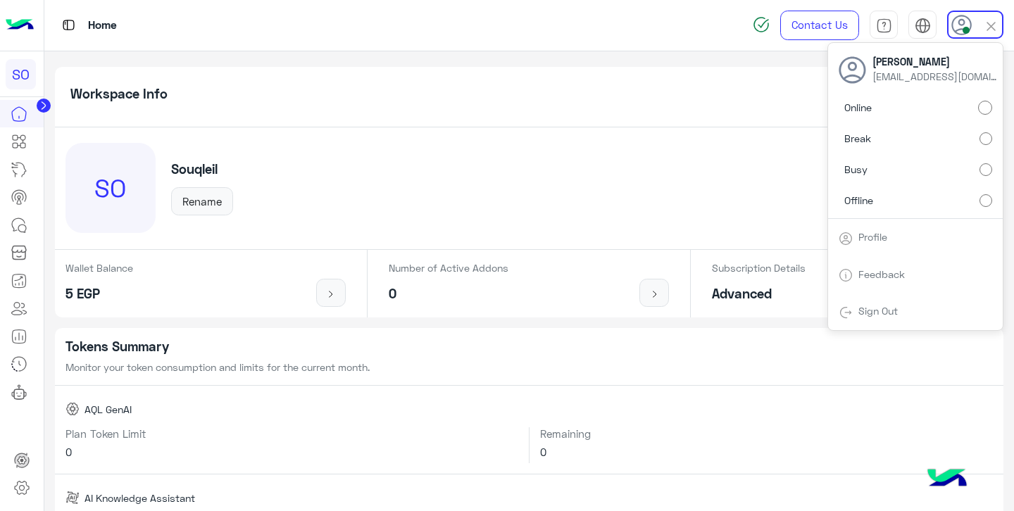
click at [922, 197] on label "Offline" at bounding box center [916, 199] width 154 height 25
click at [437, 89] on div "Workspace Info Request Support" at bounding box center [530, 97] width 950 height 61
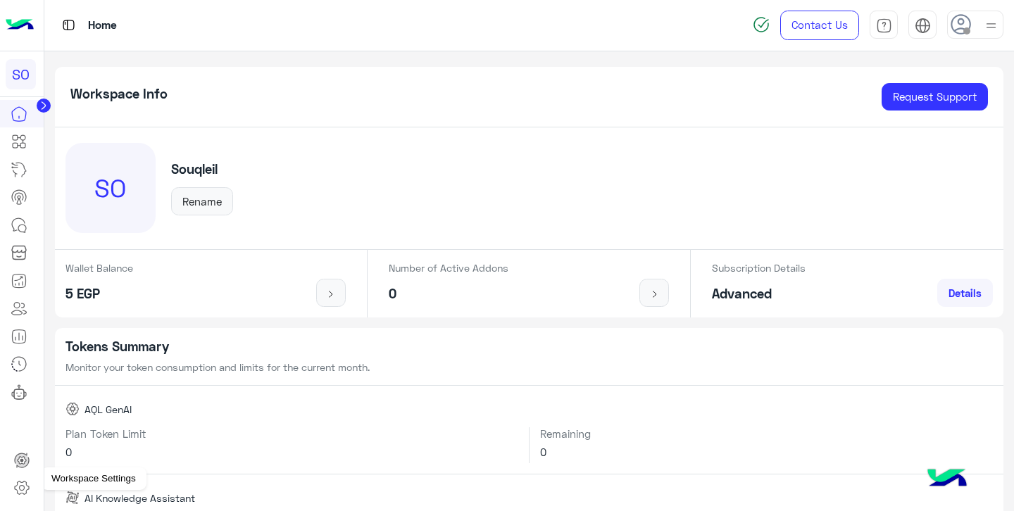
click at [26, 492] on icon at bounding box center [22, 488] width 14 height 13
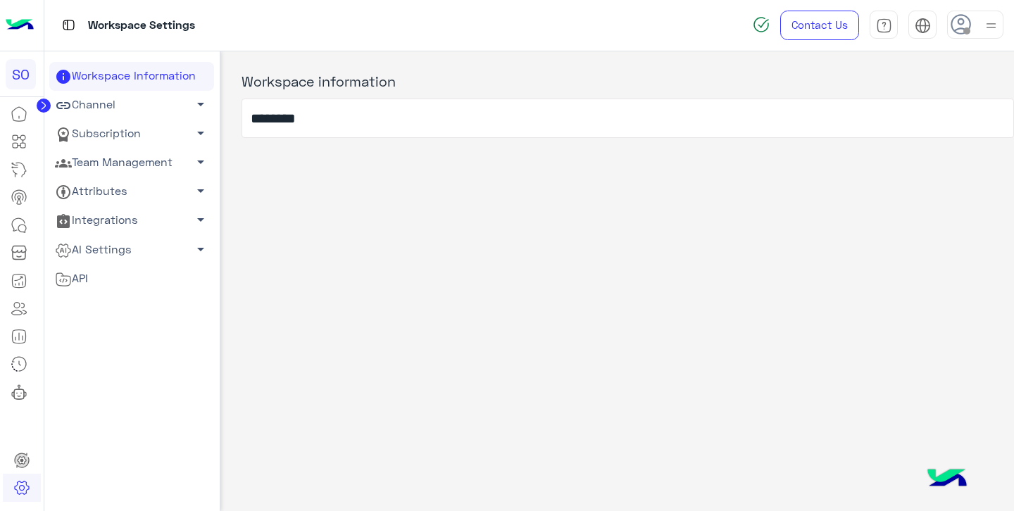
click at [102, 161] on link "Team Management arrow_drop_down" at bounding box center [131, 163] width 165 height 29
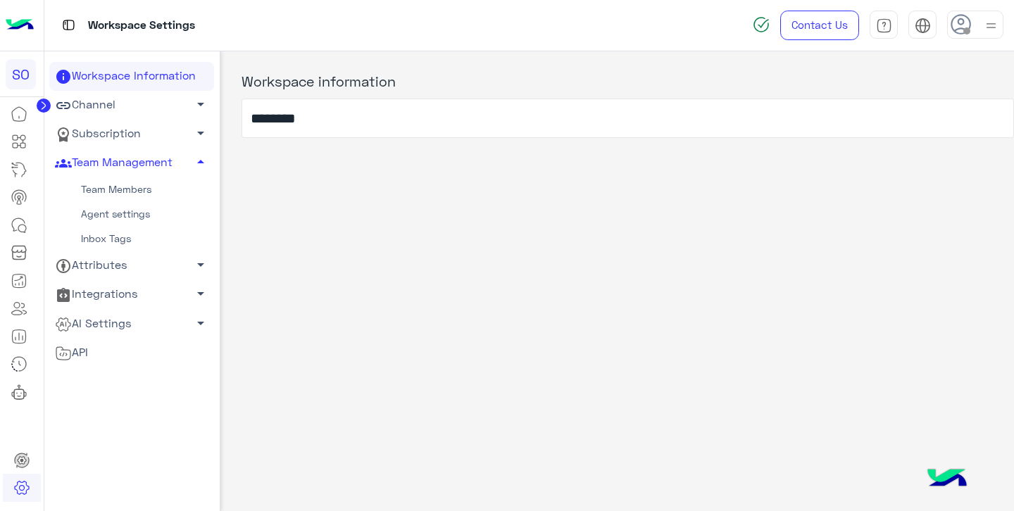
click at [113, 189] on link "Team Members" at bounding box center [131, 190] width 165 height 25
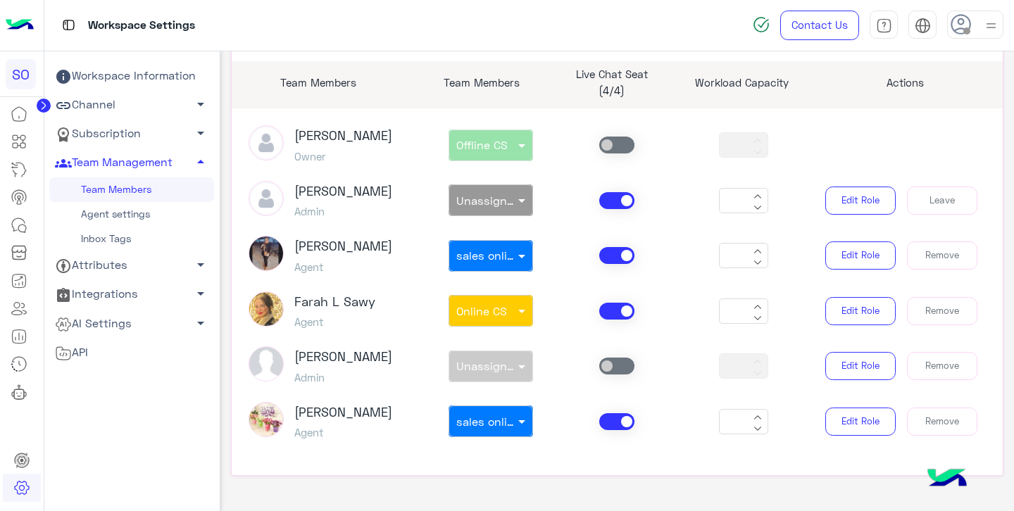
scroll to position [147, 0]
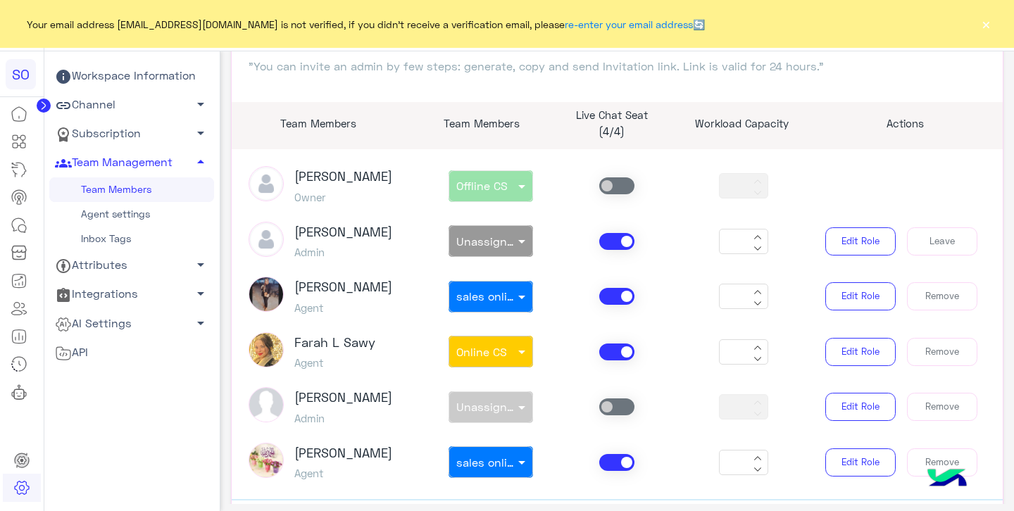
scroll to position [89, 0]
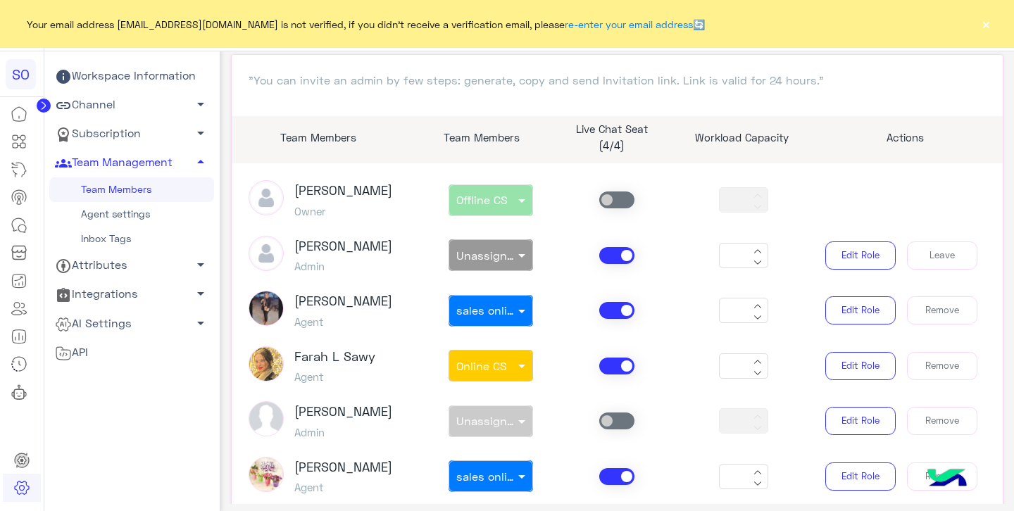
click at [130, 107] on link "Channel arrow_drop_down" at bounding box center [131, 105] width 165 height 29
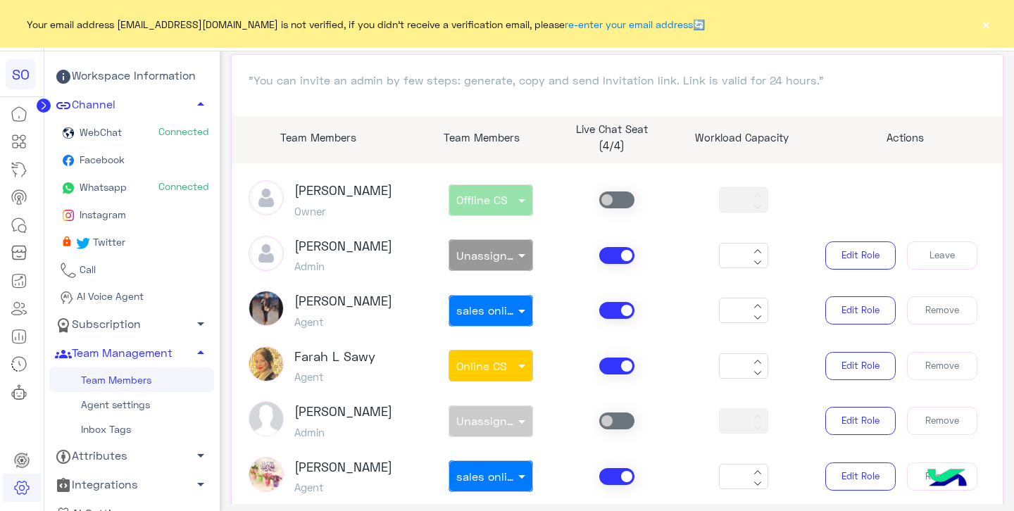
click at [129, 156] on link "Facebook" at bounding box center [131, 160] width 165 height 27
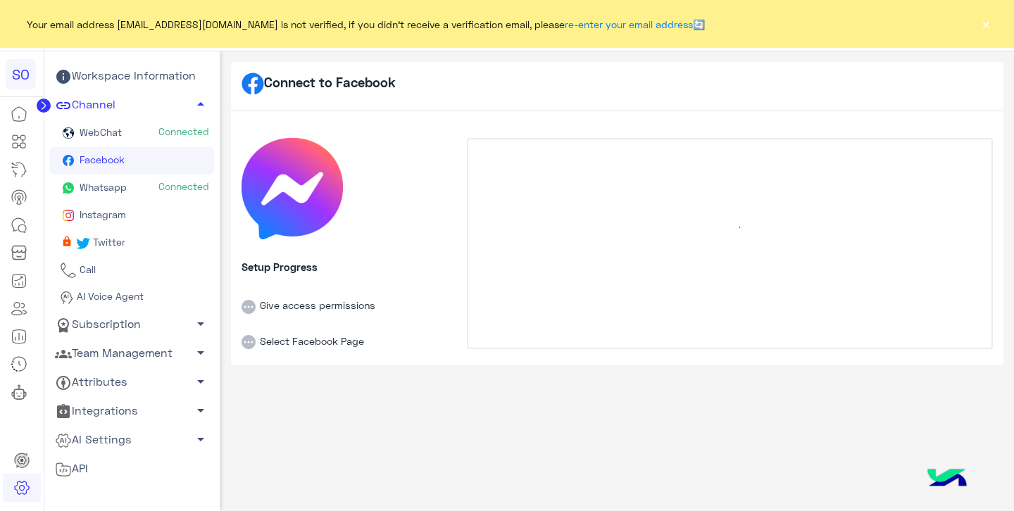
click at [988, 27] on button "×" at bounding box center [986, 24] width 14 height 14
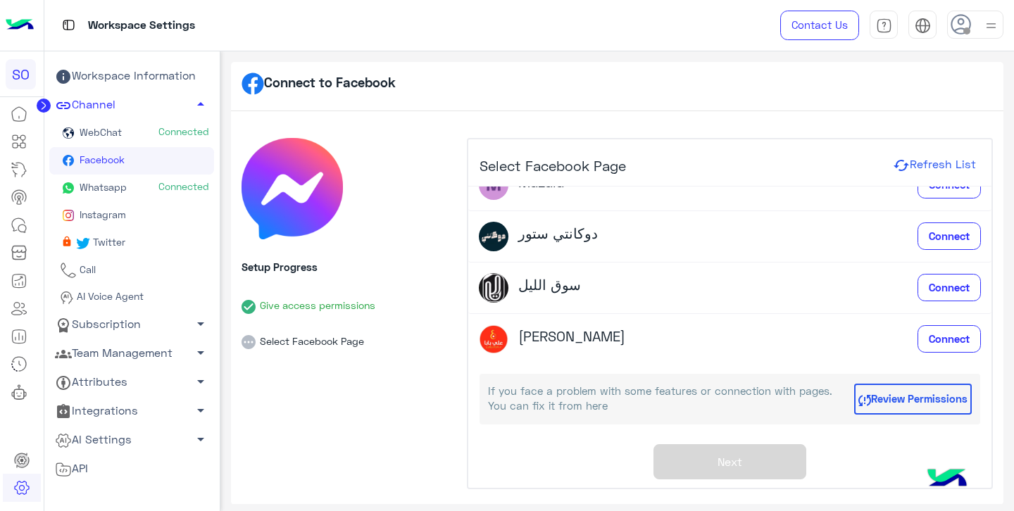
scroll to position [132, 0]
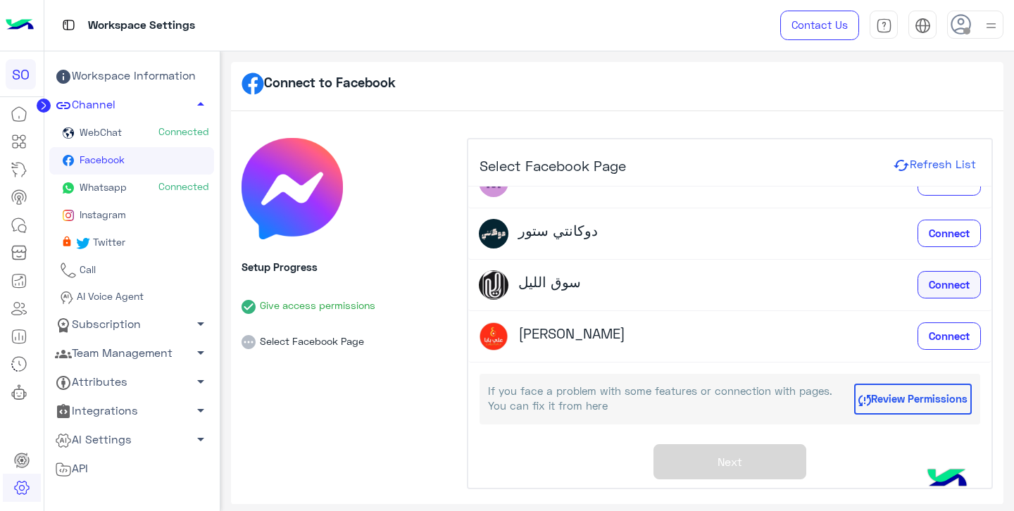
click at [940, 285] on span "Connect" at bounding box center [949, 284] width 41 height 13
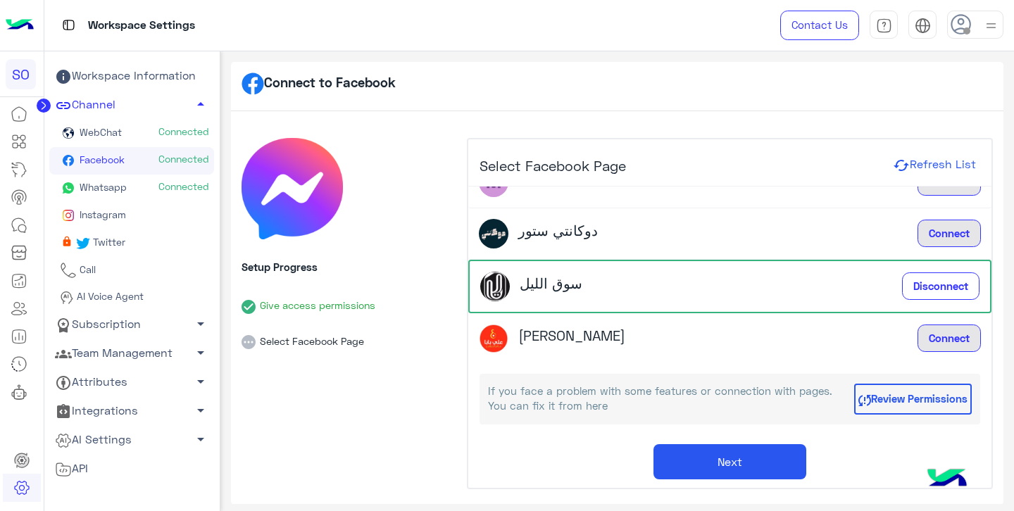
click at [730, 465] on button "Next" at bounding box center [730, 461] width 153 height 35
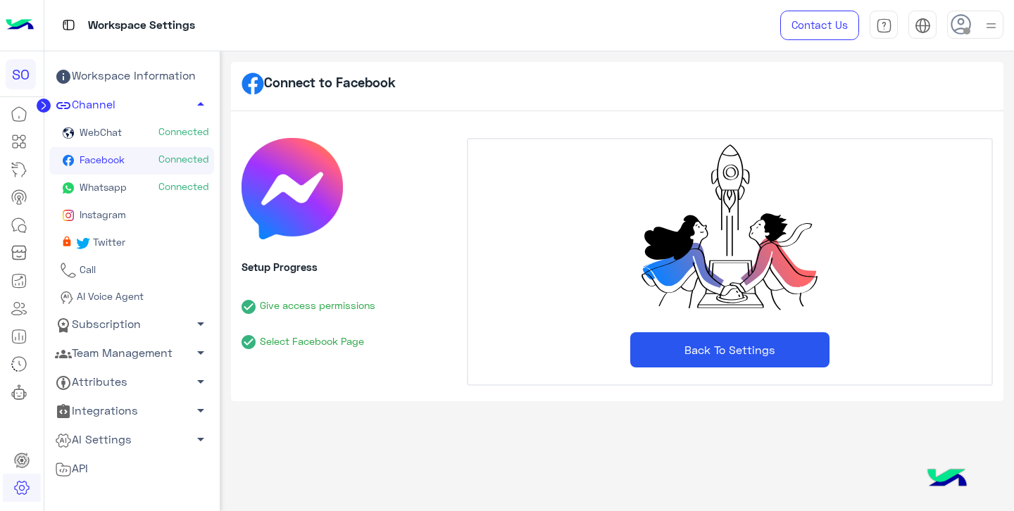
click at [714, 355] on button "Back To Settings" at bounding box center [729, 349] width 199 height 35
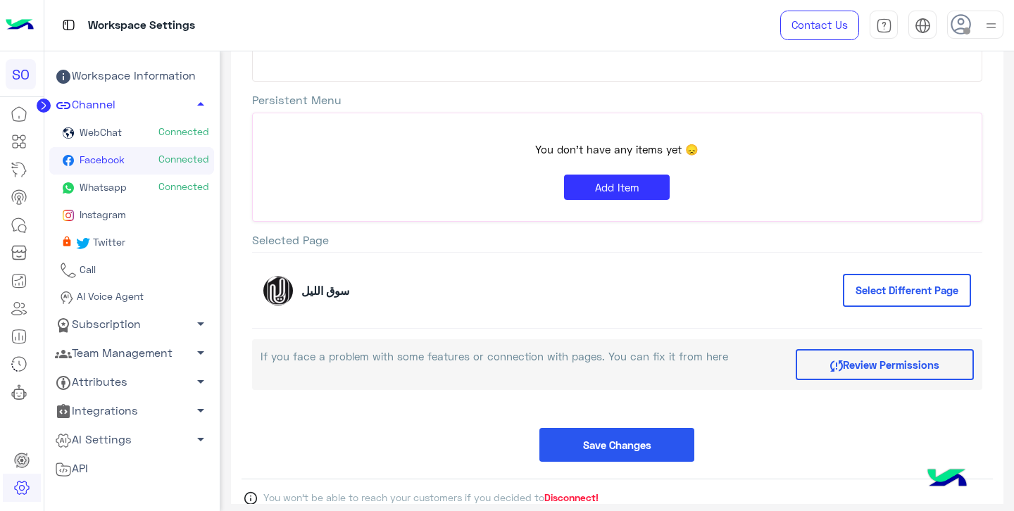
scroll to position [49, 0]
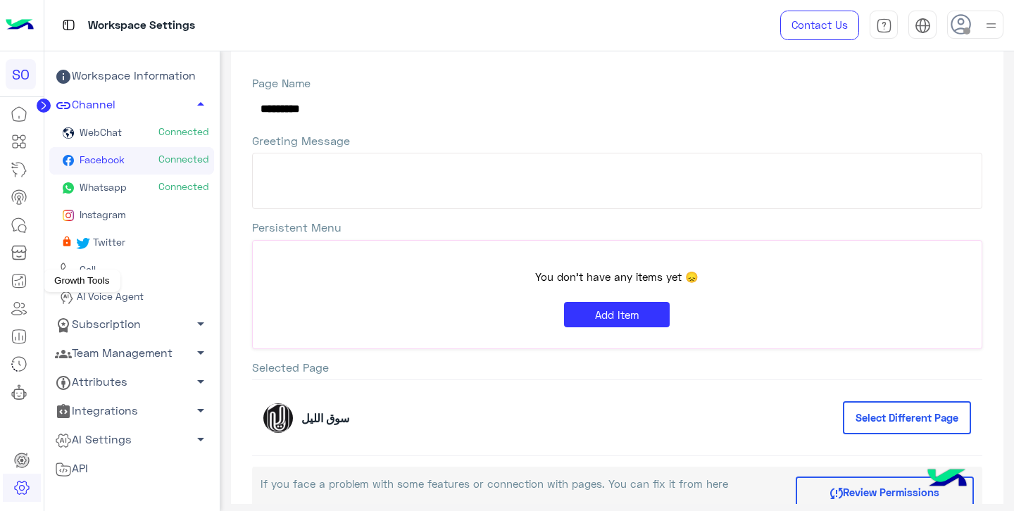
click at [18, 285] on icon at bounding box center [19, 281] width 17 height 17
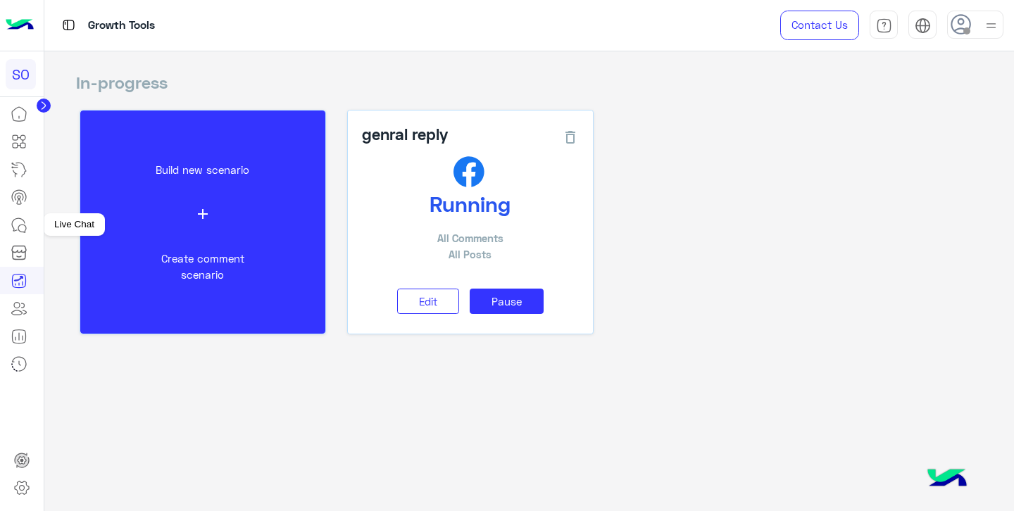
click at [19, 225] on icon at bounding box center [22, 229] width 8 height 8
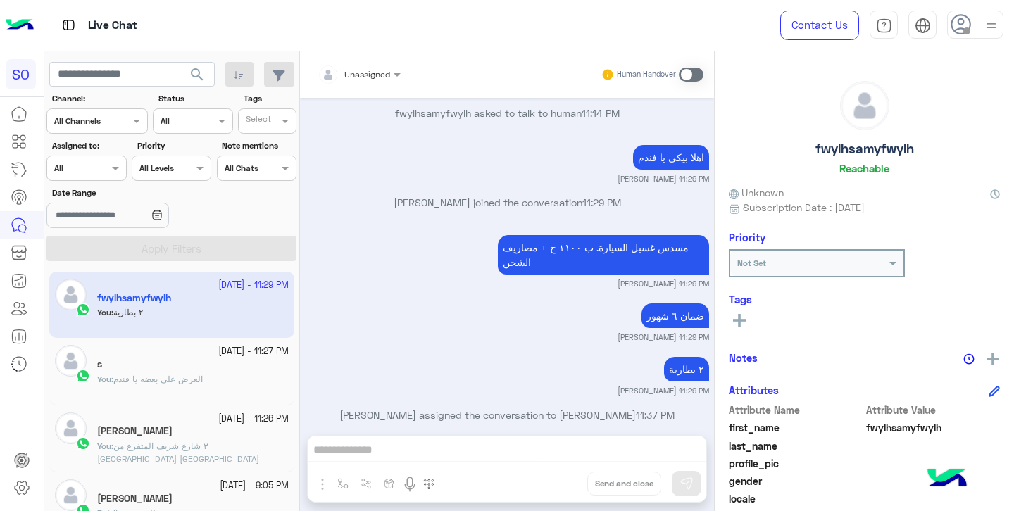
click at [137, 359] on div "s" at bounding box center [193, 366] width 192 height 15
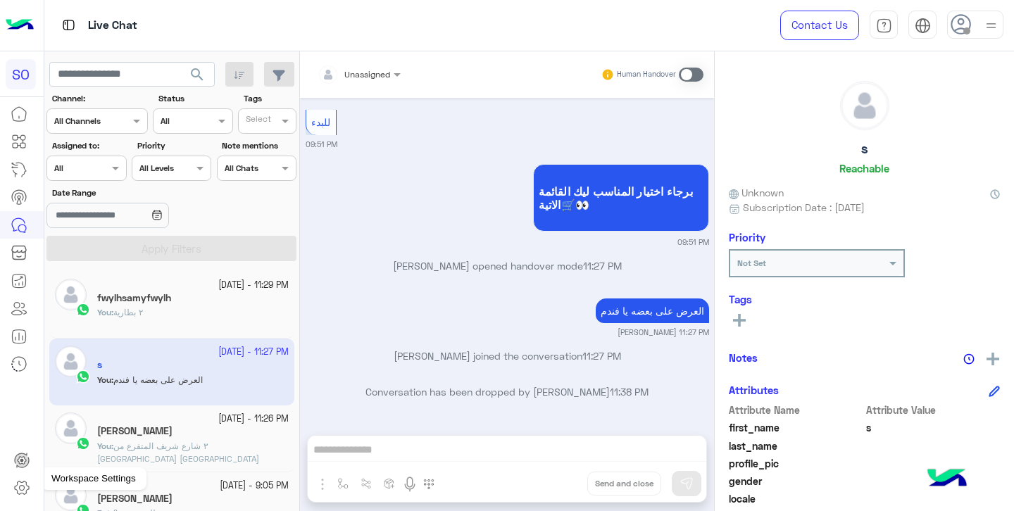
click at [21, 487] on icon at bounding box center [21, 488] width 17 height 17
click at [24, 487] on icon at bounding box center [21, 488] width 17 height 17
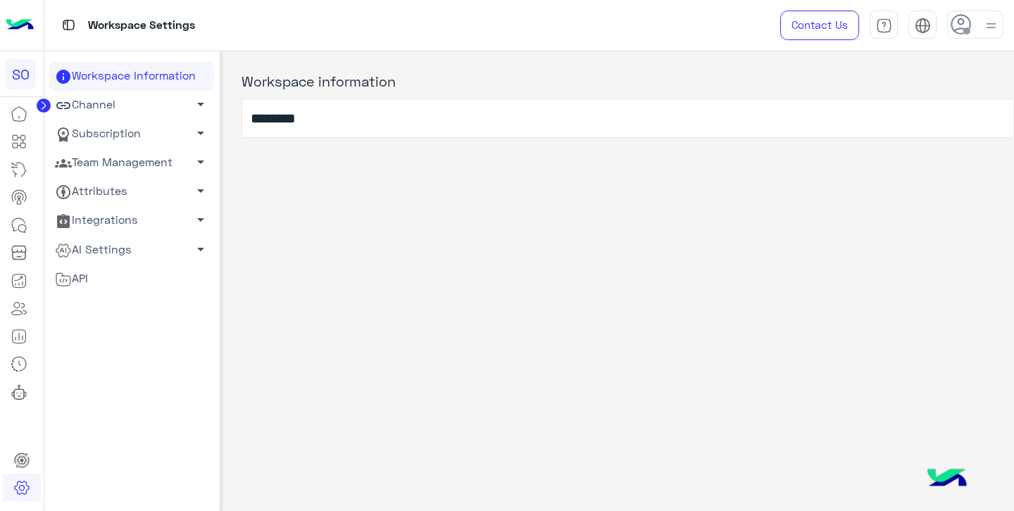
click at [128, 108] on link "Channel arrow_drop_down" at bounding box center [131, 105] width 165 height 29
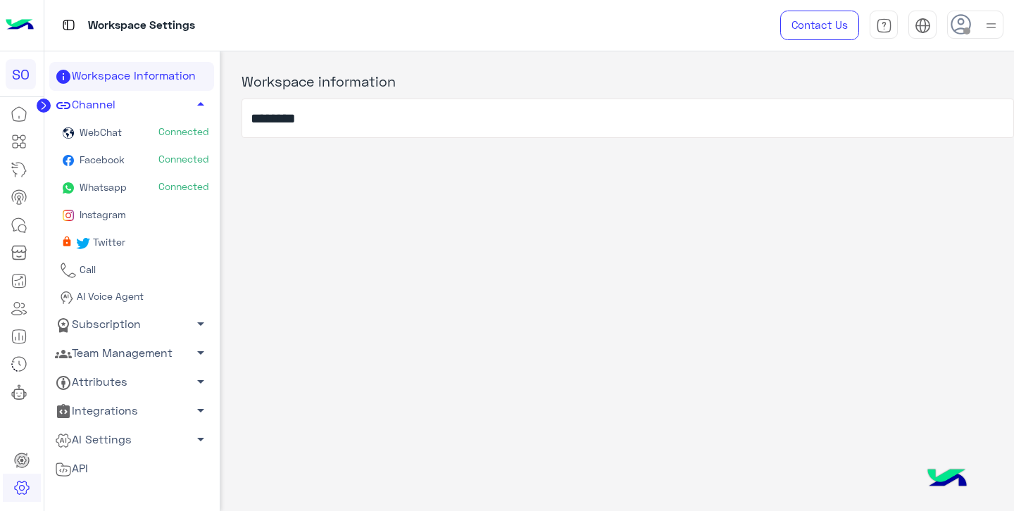
click at [114, 210] on span "Instagram" at bounding box center [101, 215] width 49 height 12
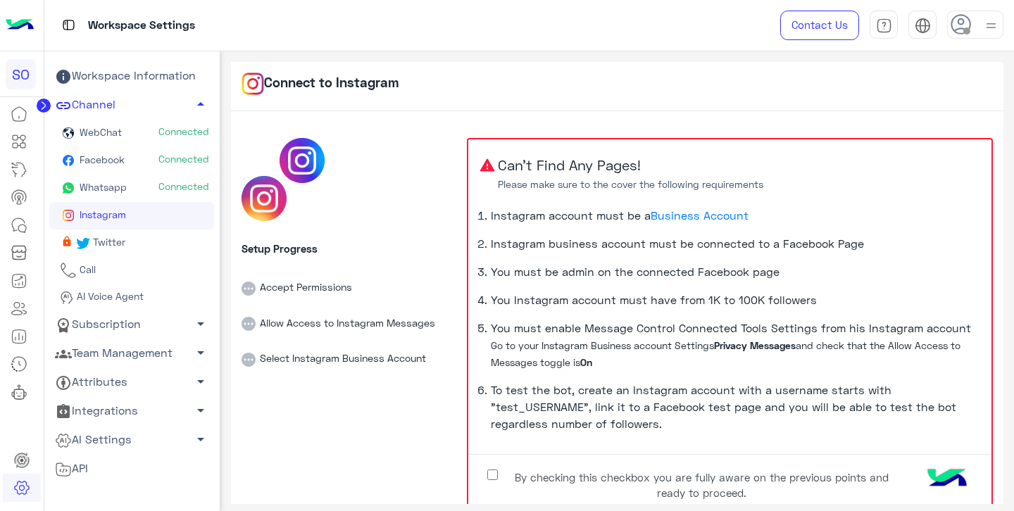
scroll to position [70, 0]
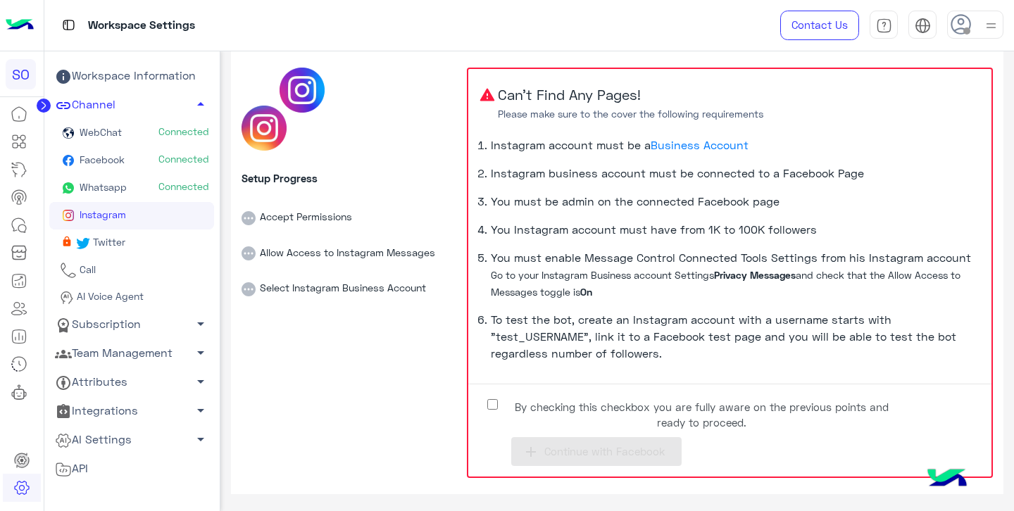
click at [492, 410] on label "By checking this checkbox you are fully aware on the previous points and ready …" at bounding box center [691, 411] width 423 height 32
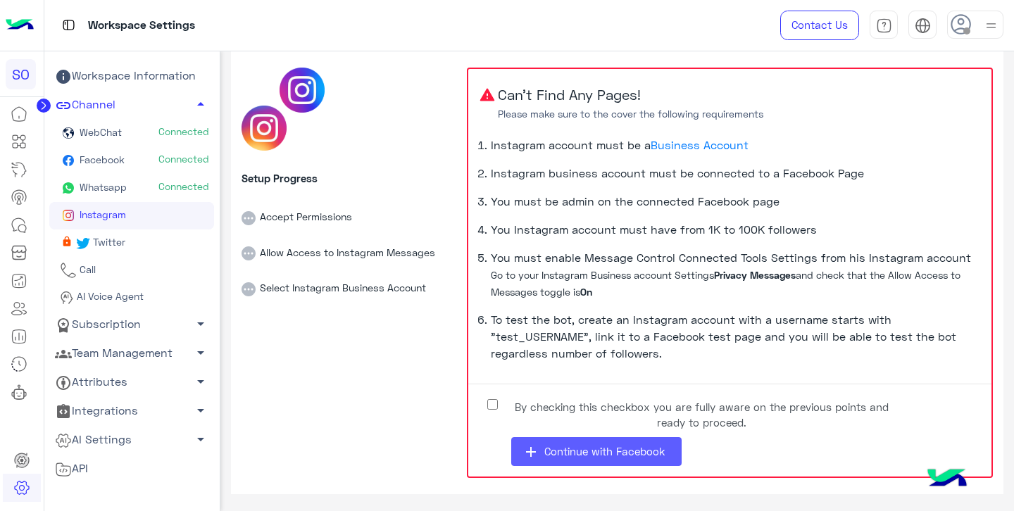
click at [564, 450] on span "Continue with Facebook" at bounding box center [605, 451] width 120 height 13
click at [609, 452] on span "Continue with Facebook" at bounding box center [605, 451] width 120 height 13
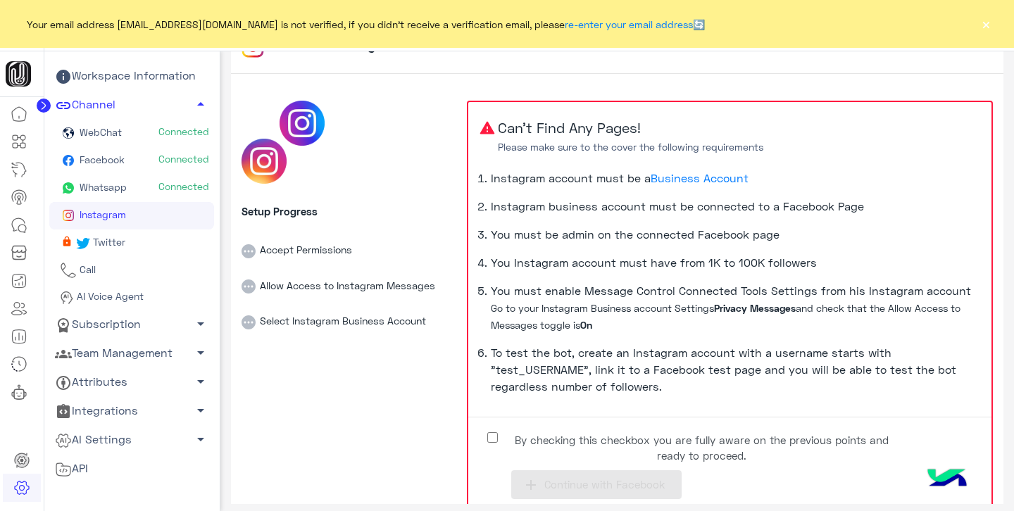
scroll to position [70, 0]
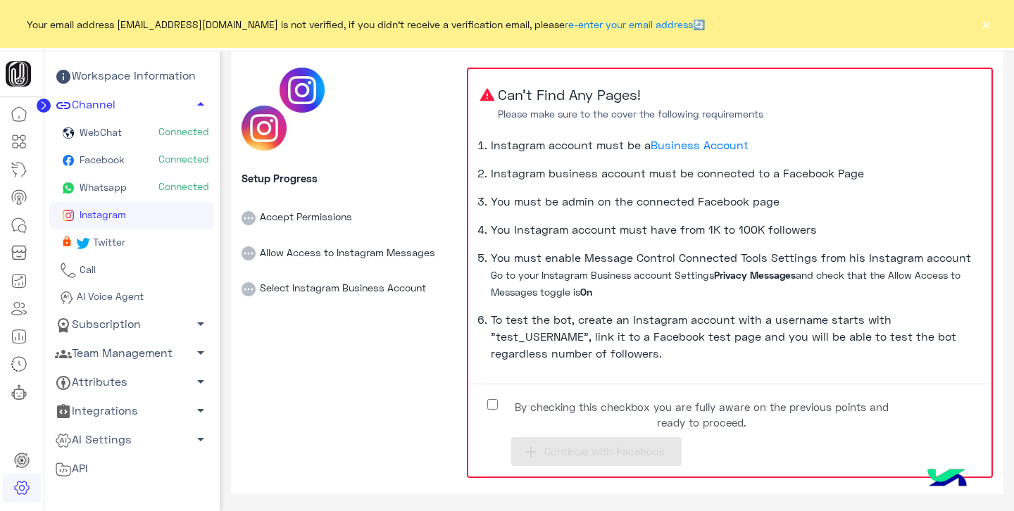
click at [996, 28] on div "Your email address [EMAIL_ADDRESS][DOMAIN_NAME] is not verified, if you didn't …" at bounding box center [507, 24] width 1014 height 48
click at [989, 27] on button "×" at bounding box center [986, 24] width 14 height 14
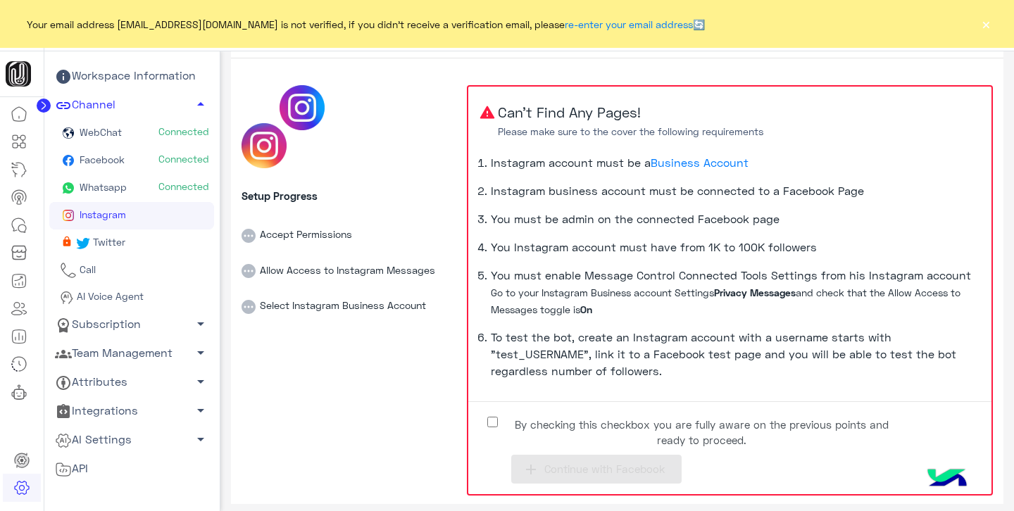
scroll to position [61, 0]
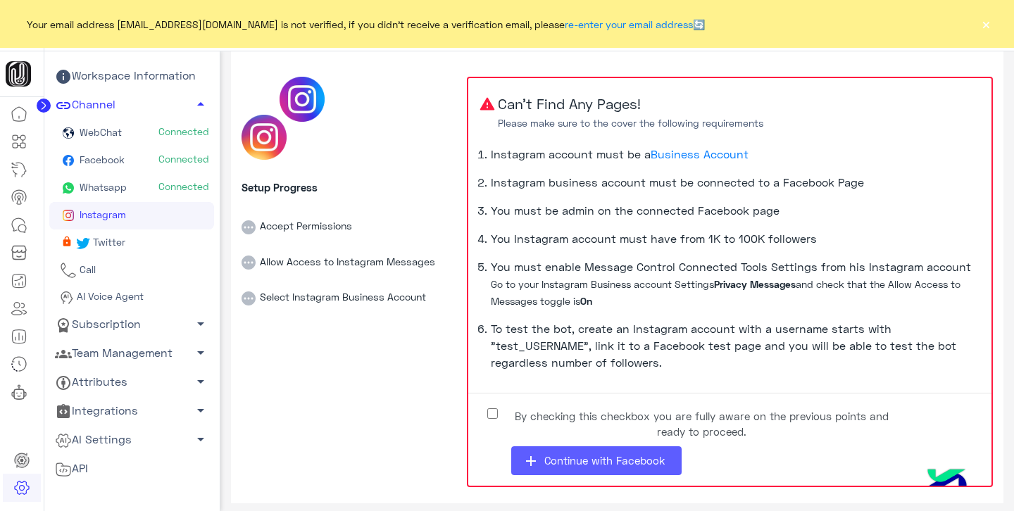
click at [561, 469] on button "add Continue with Facebook" at bounding box center [596, 461] width 170 height 29
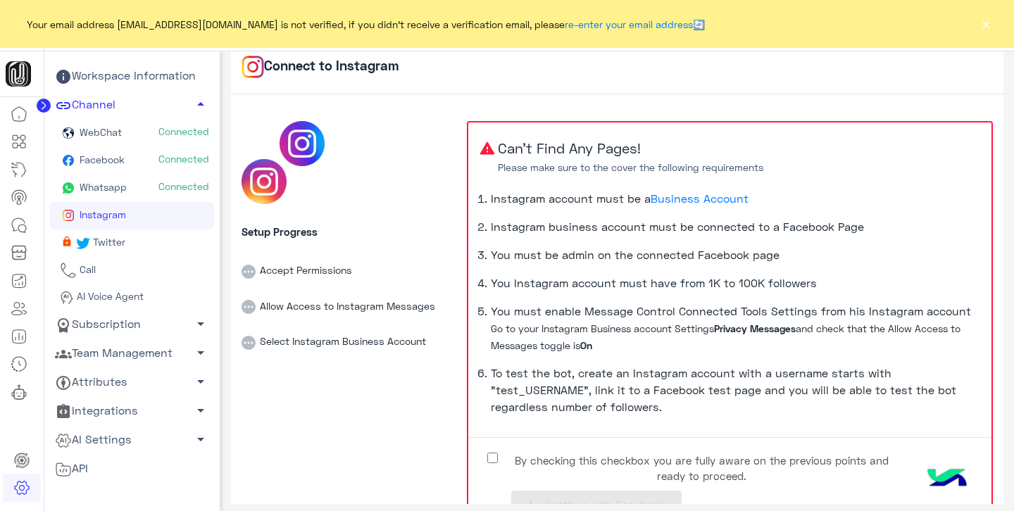
scroll to position [70, 0]
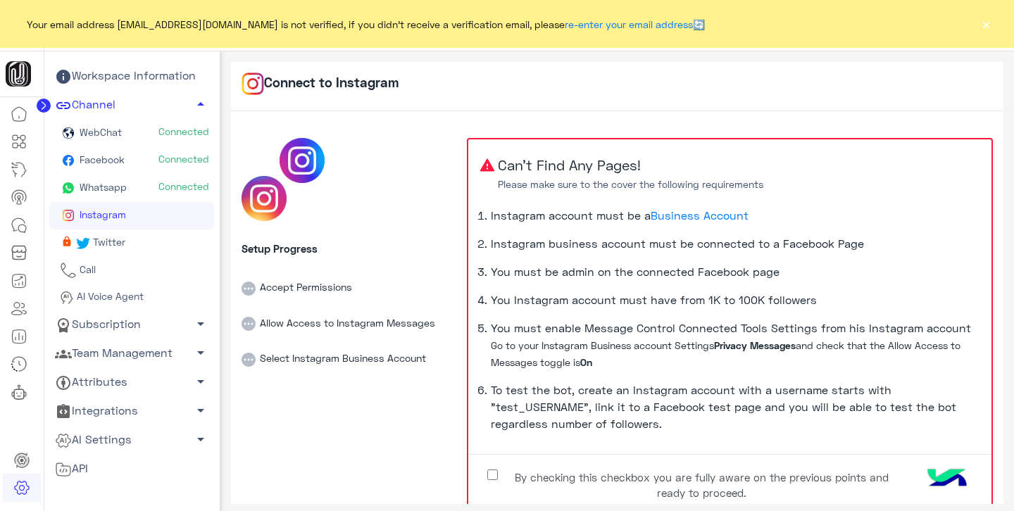
click at [107, 268] on link "Call" at bounding box center [131, 270] width 165 height 27
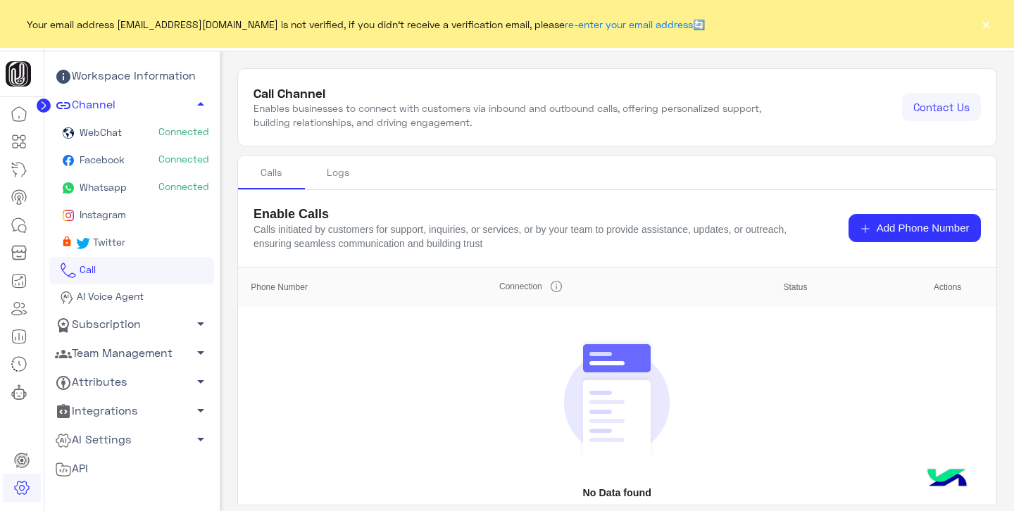
click at [137, 293] on span "AI Voice Agent" at bounding box center [109, 296] width 70 height 12
click at [136, 300] on span "AI Voice Agent" at bounding box center [109, 296] width 70 height 12
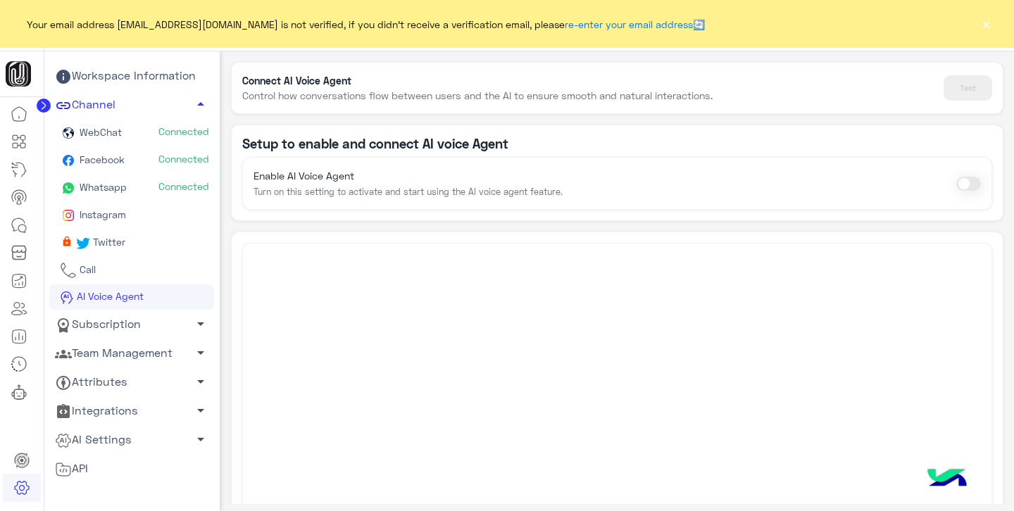
click at [969, 181] on span at bounding box center [969, 184] width 25 height 14
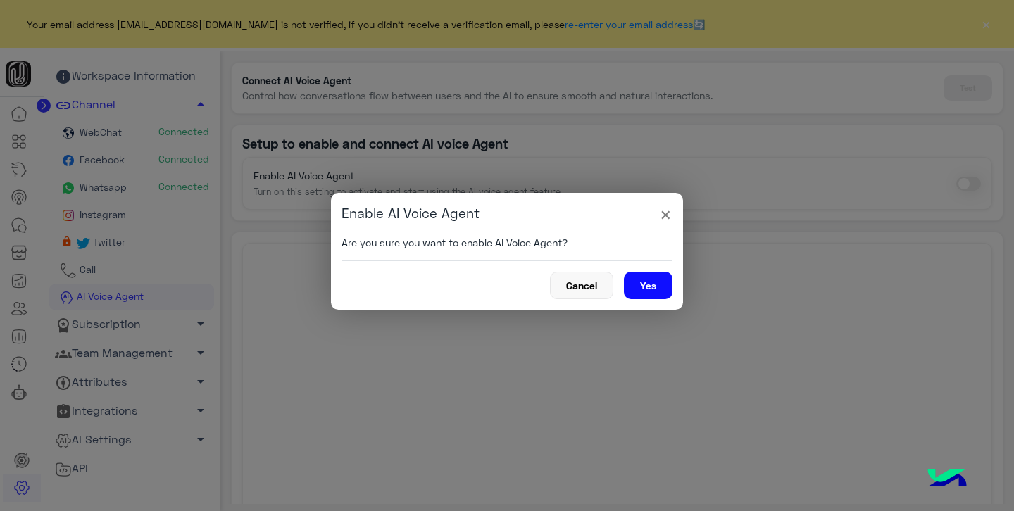
click at [641, 288] on button "Yes" at bounding box center [648, 285] width 49 height 27
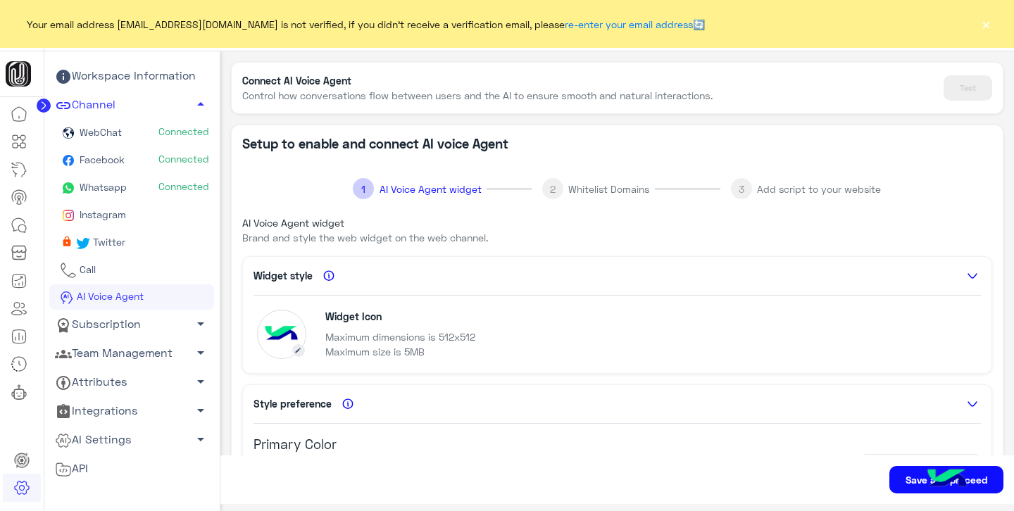
click at [135, 273] on link "Call" at bounding box center [131, 270] width 165 height 27
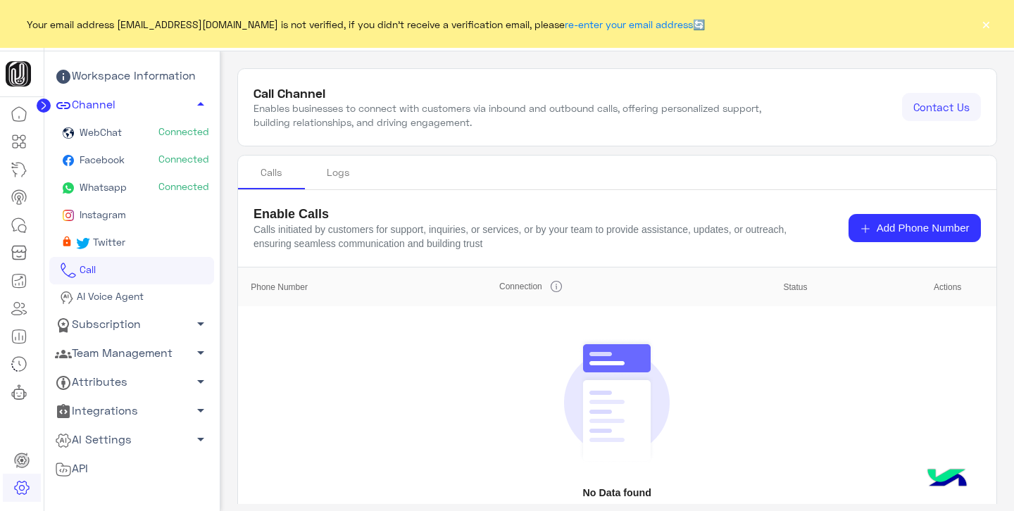
click at [141, 405] on link "Integrations arrow_drop_down" at bounding box center [131, 411] width 165 height 29
click at [158, 410] on link "Integrations arrow_drop_up" at bounding box center [131, 411] width 165 height 29
click at [158, 410] on link "Integrations arrow_drop_down" at bounding box center [131, 411] width 165 height 29
click at [157, 413] on link "Integrations arrow_drop_up" at bounding box center [131, 411] width 165 height 29
click at [127, 128] on link "WebChat Connected" at bounding box center [131, 133] width 165 height 27
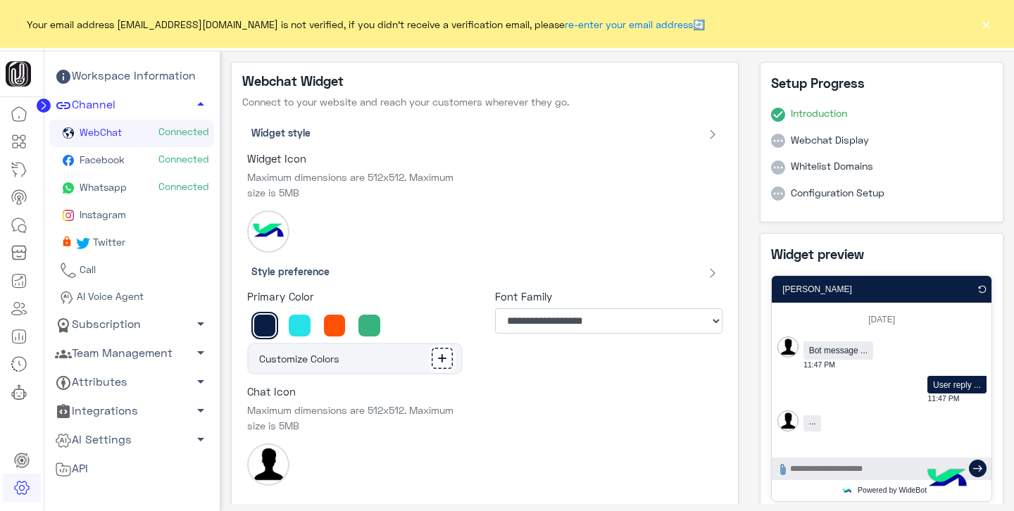
type input "********"
click at [17, 226] on icon at bounding box center [19, 225] width 17 height 17
click at [988, 27] on button "×" at bounding box center [986, 24] width 14 height 14
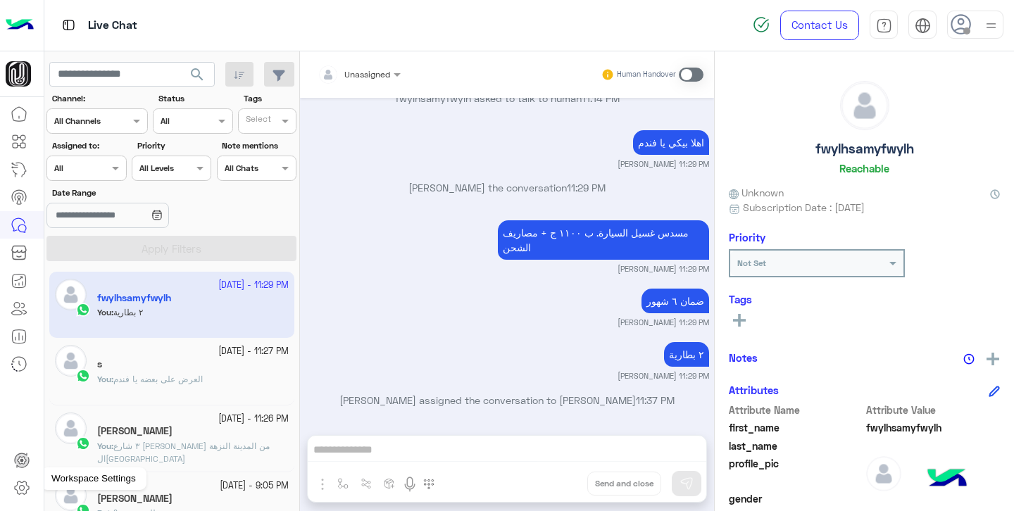
click at [20, 496] on icon at bounding box center [21, 488] width 17 height 17
click at [21, 487] on icon at bounding box center [21, 488] width 17 height 17
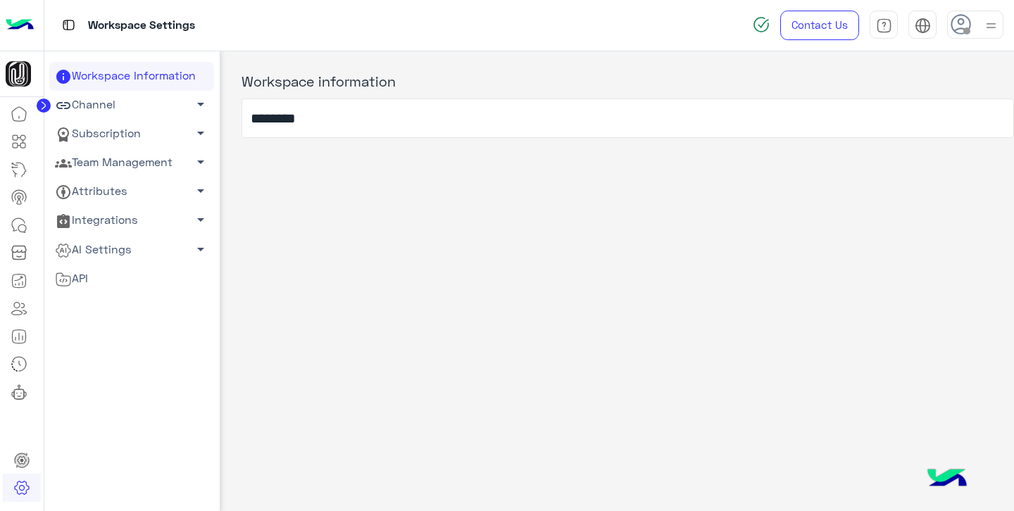
click at [116, 162] on link "Team Management arrow_drop_down" at bounding box center [131, 163] width 165 height 29
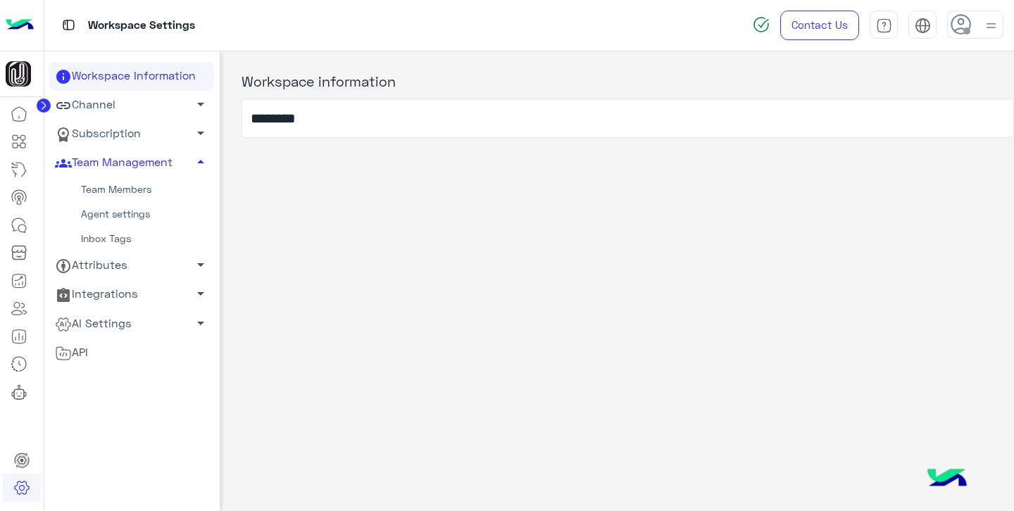
click at [116, 189] on link "Team Members" at bounding box center [131, 190] width 165 height 25
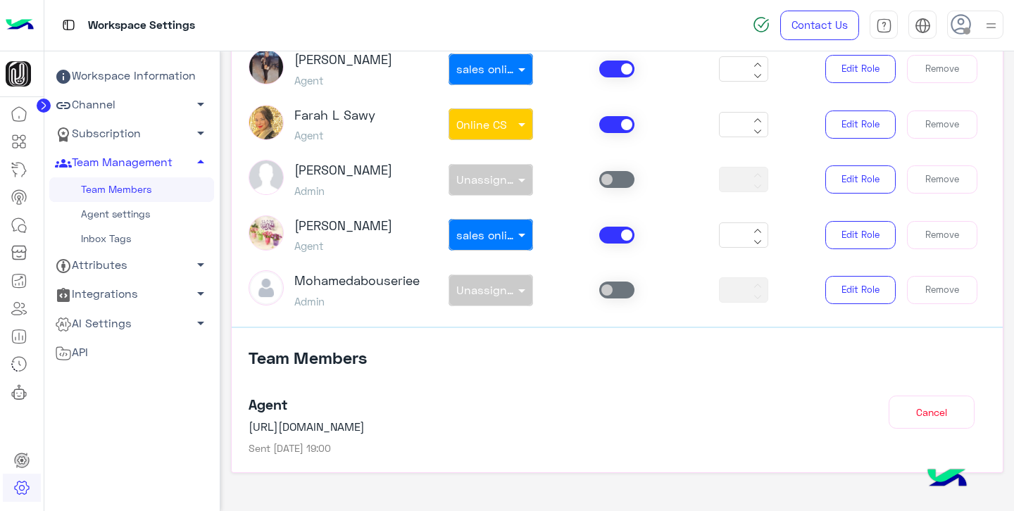
scroll to position [290, 0]
